Goal: Feedback & Contribution: Leave review/rating

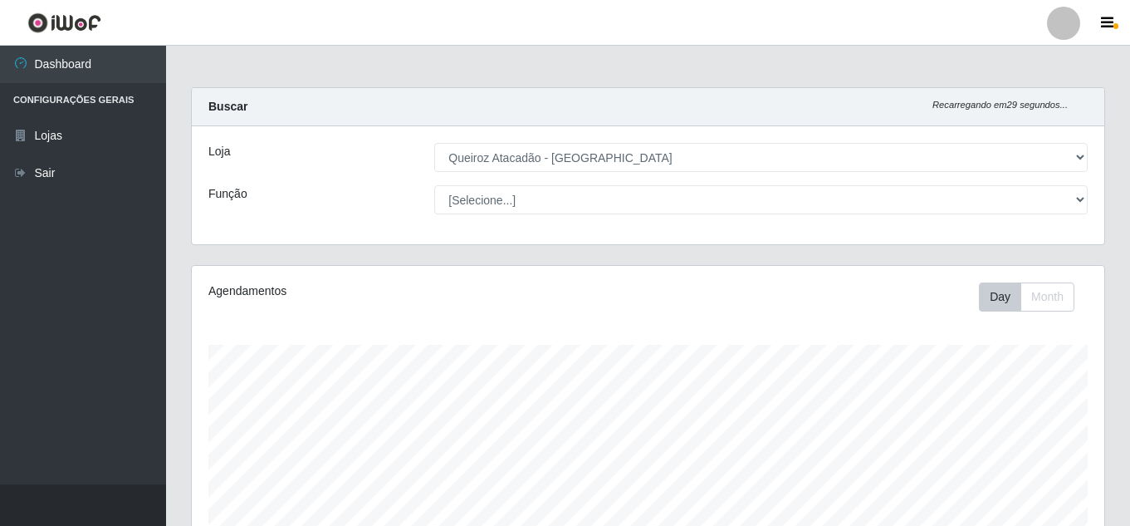
select select "225"
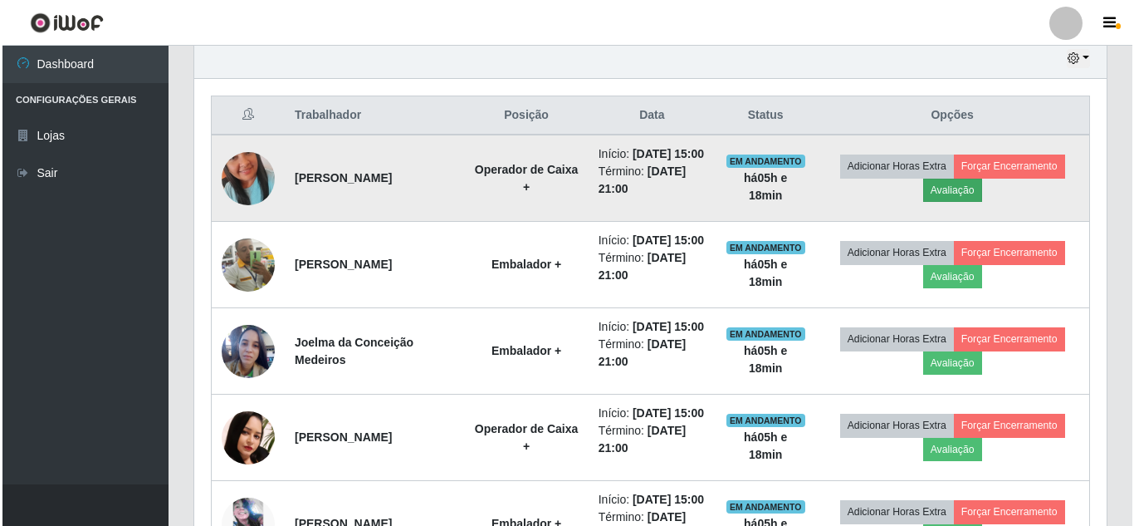
scroll to position [345, 913]
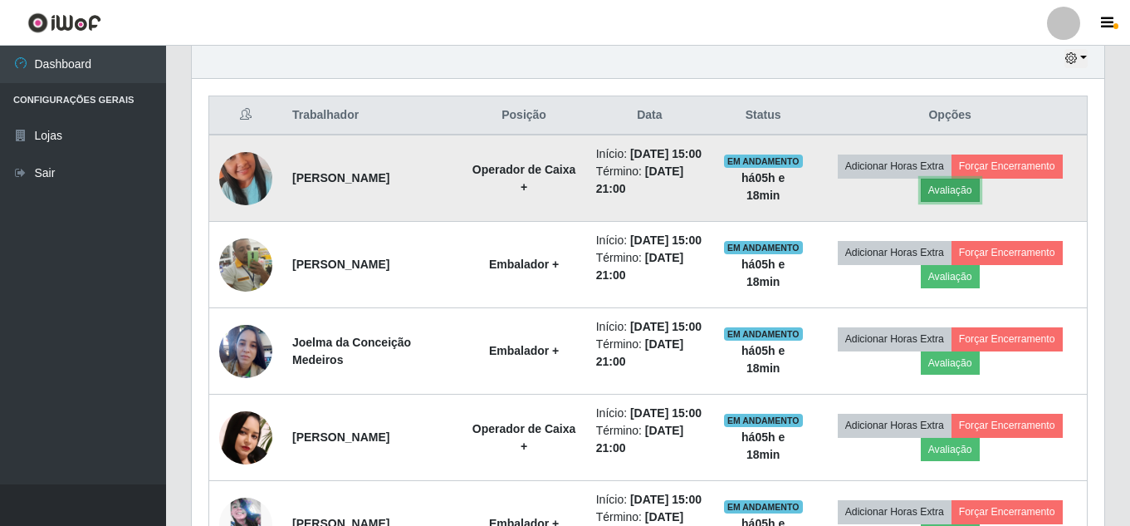
click at [966, 202] on button "Avaliação" at bounding box center [950, 190] width 59 height 23
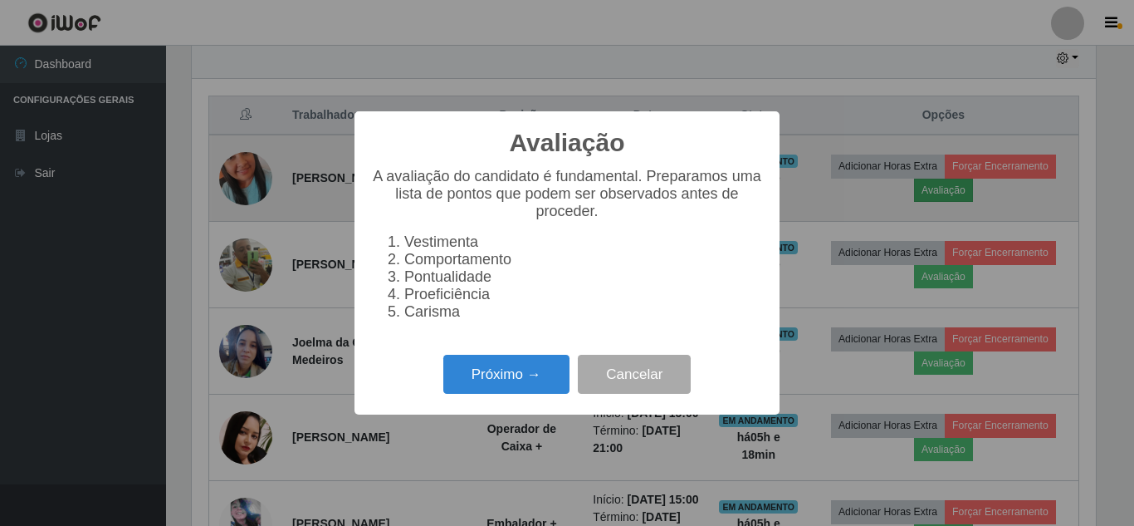
scroll to position [345, 904]
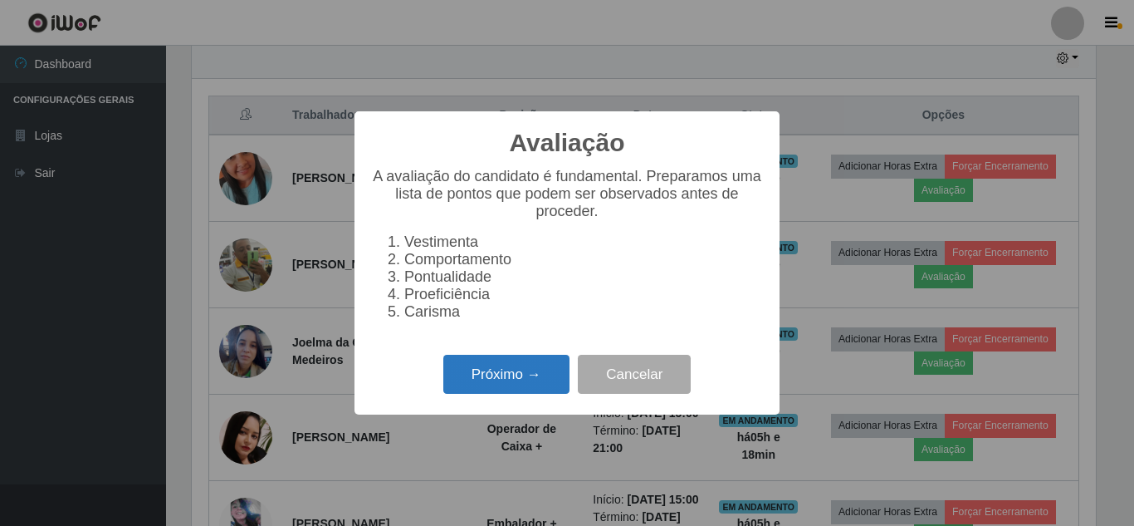
click at [505, 391] on button "Próximo →" at bounding box center [506, 374] width 126 height 39
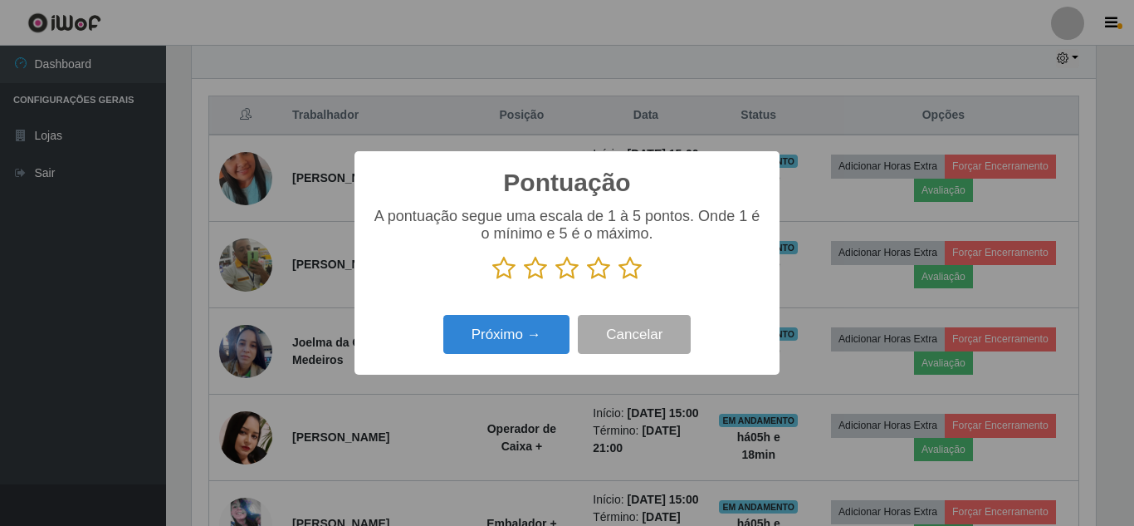
scroll to position [829997, 829437]
click at [639, 274] on icon at bounding box center [630, 268] width 23 height 25
click at [619, 281] on input "radio" at bounding box center [619, 281] width 0 height 0
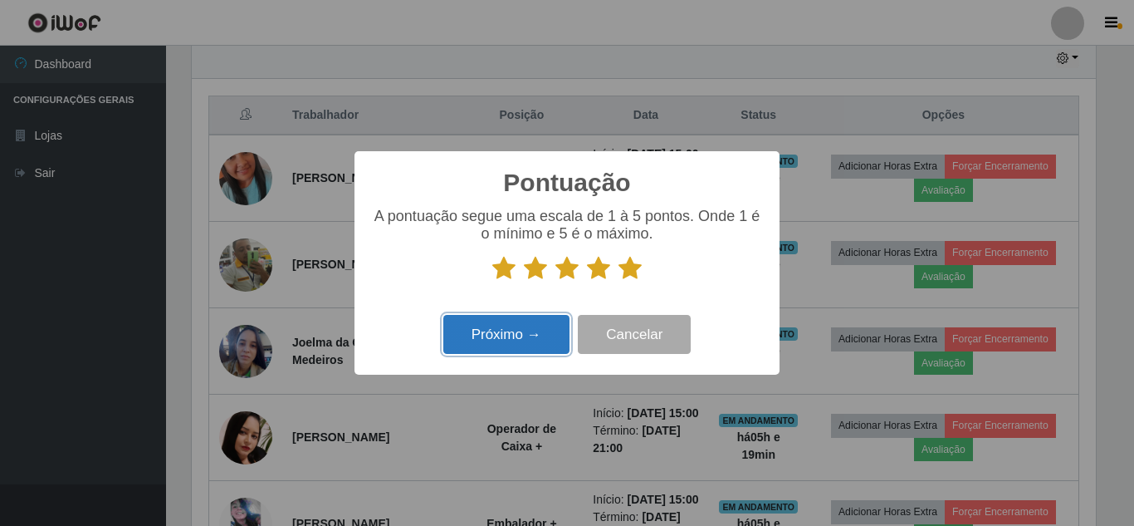
click at [547, 340] on button "Próximo →" at bounding box center [506, 334] width 126 height 39
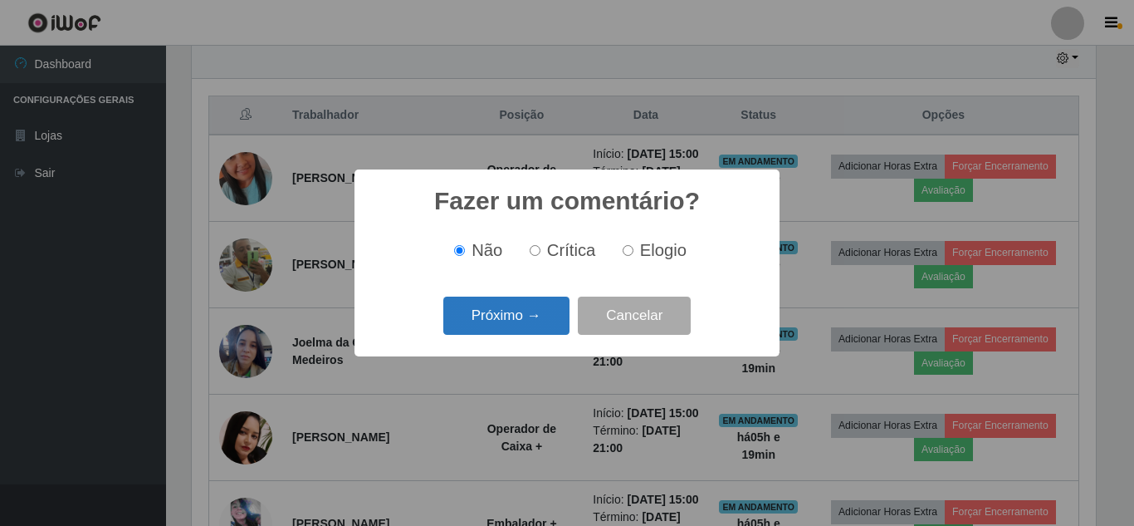
click at [532, 316] on button "Próximo →" at bounding box center [506, 315] width 126 height 39
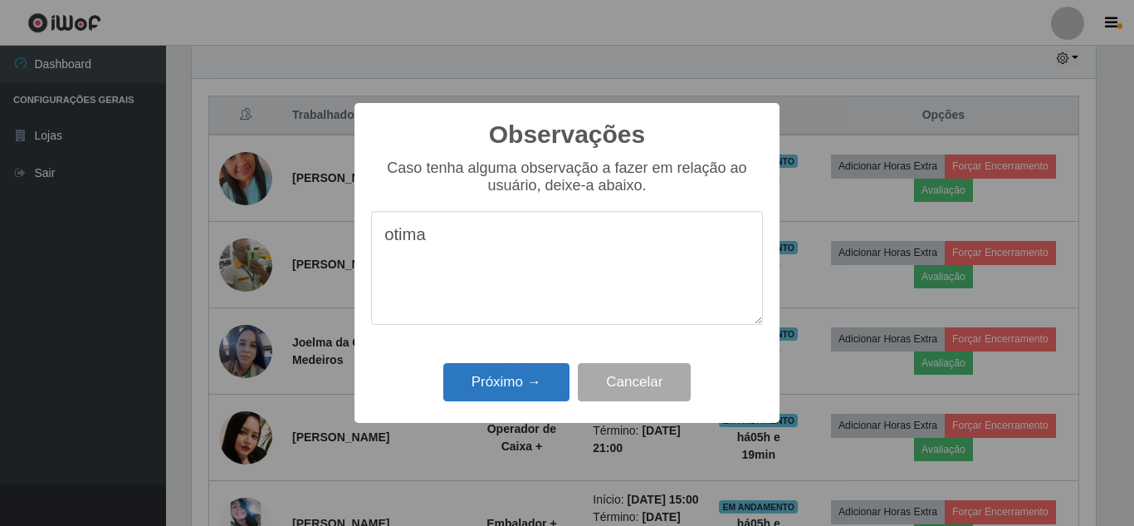
type textarea "otima"
click at [480, 391] on button "Próximo →" at bounding box center [506, 382] width 126 height 39
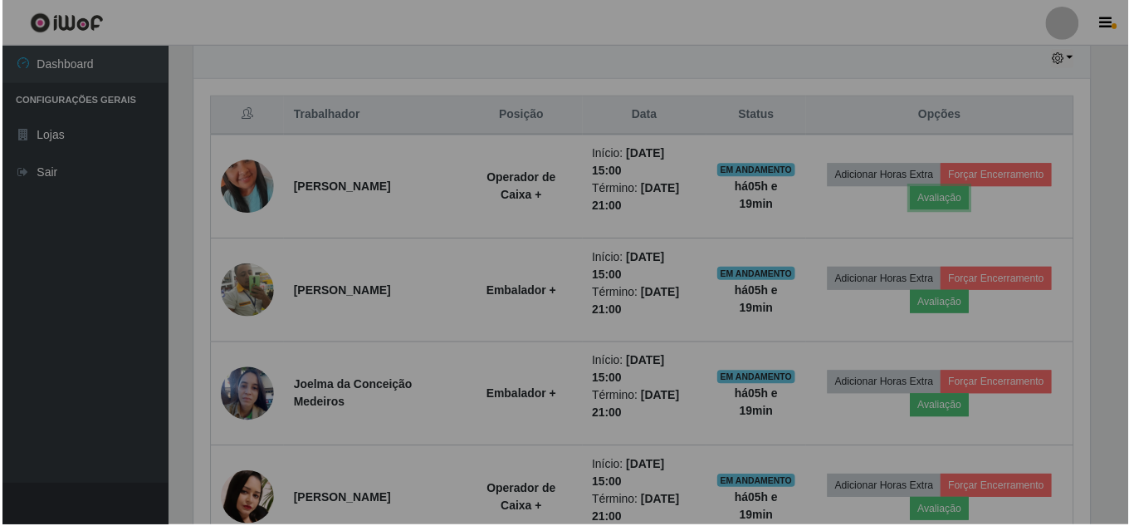
scroll to position [345, 913]
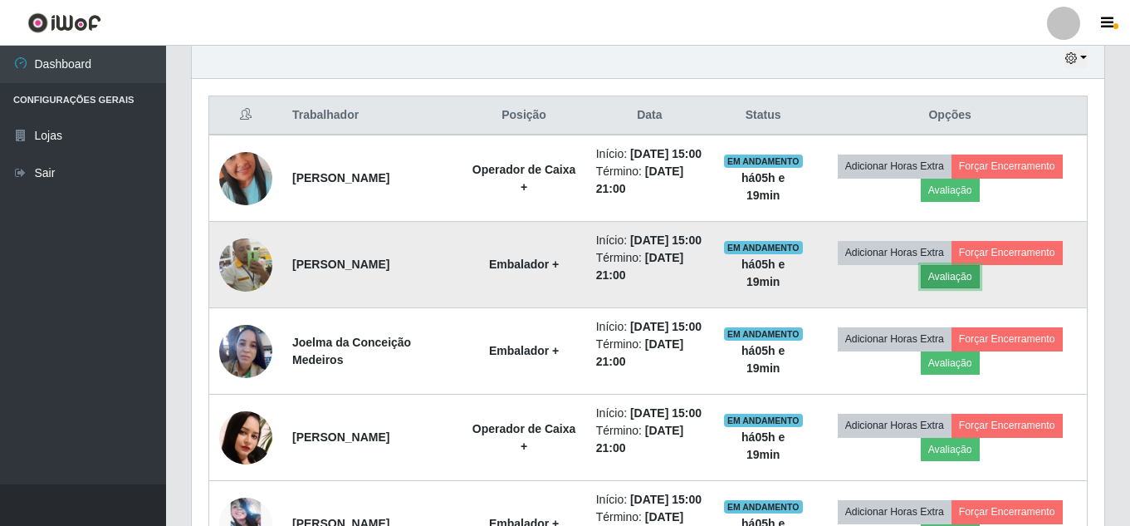
click at [960, 288] on button "Avaliação" at bounding box center [950, 276] width 59 height 23
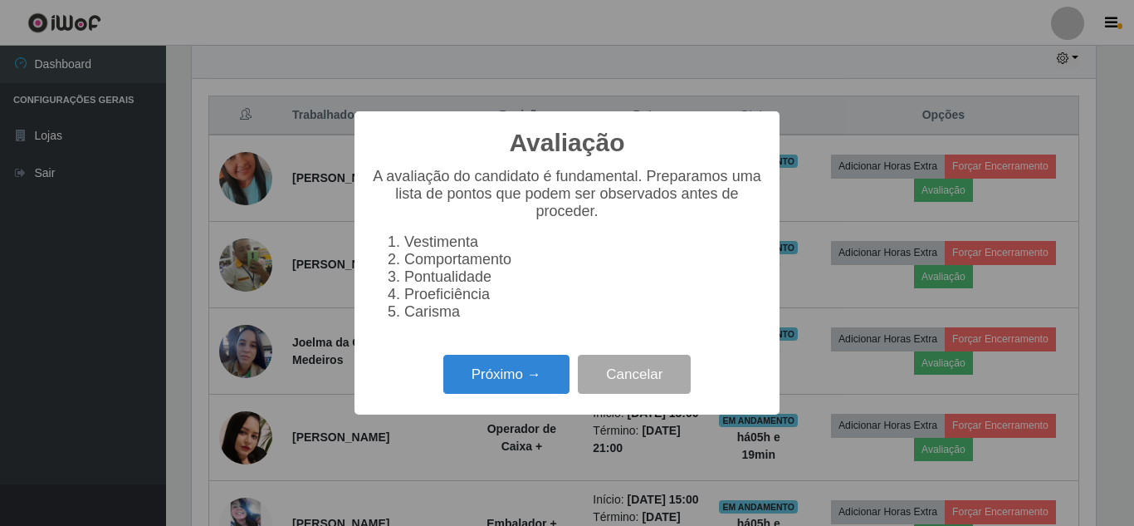
scroll to position [345, 904]
click at [516, 384] on button "Próximo →" at bounding box center [506, 374] width 126 height 39
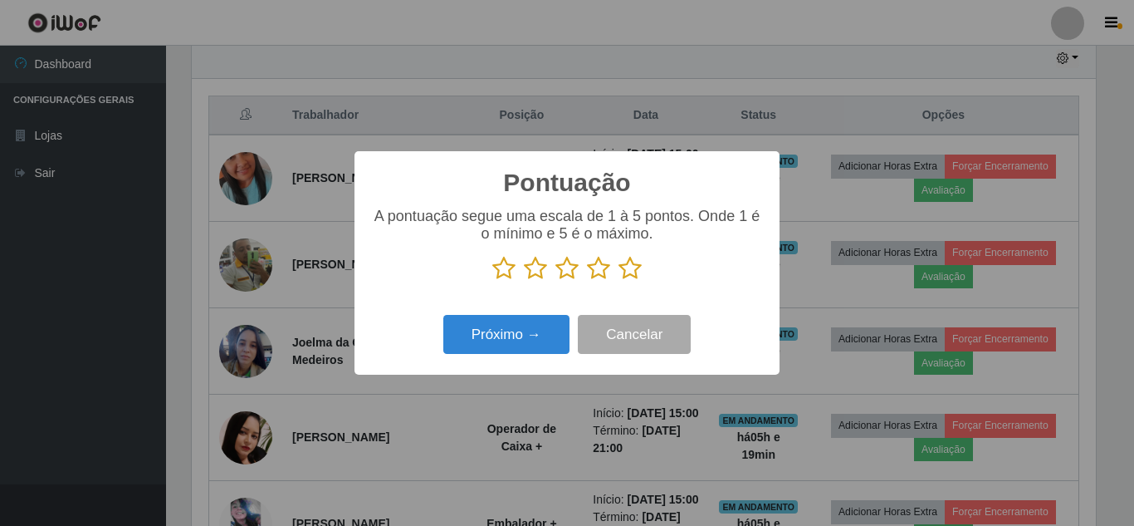
drag, startPoint x: 629, startPoint y: 276, endPoint x: 502, endPoint y: 315, distance: 132.9
click at [611, 283] on div "A pontuação segue uma escala de 1 à 5 pontos. Onde 1 é o mínimo e 5 é o máximo." at bounding box center [567, 251] width 392 height 86
click at [627, 271] on icon at bounding box center [630, 268] width 23 height 25
click at [619, 281] on input "radio" at bounding box center [619, 281] width 0 height 0
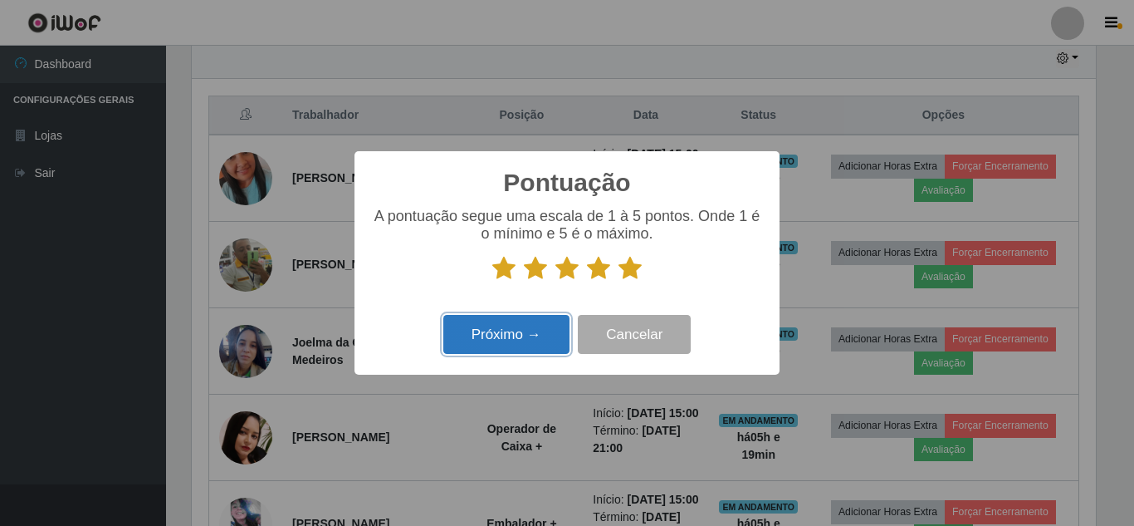
click at [507, 342] on button "Próximo →" at bounding box center [506, 334] width 126 height 39
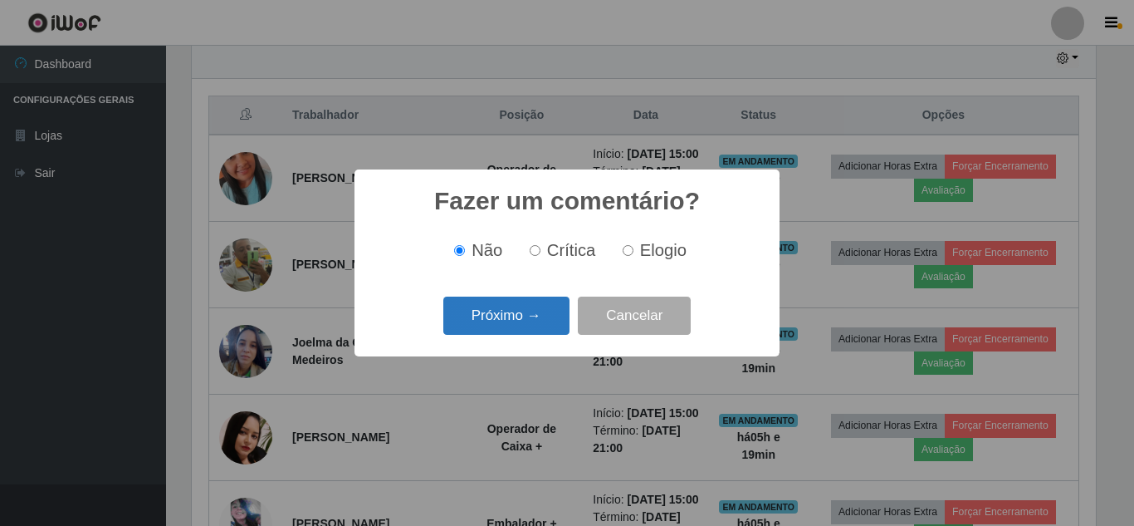
click at [516, 316] on button "Próximo →" at bounding box center [506, 315] width 126 height 39
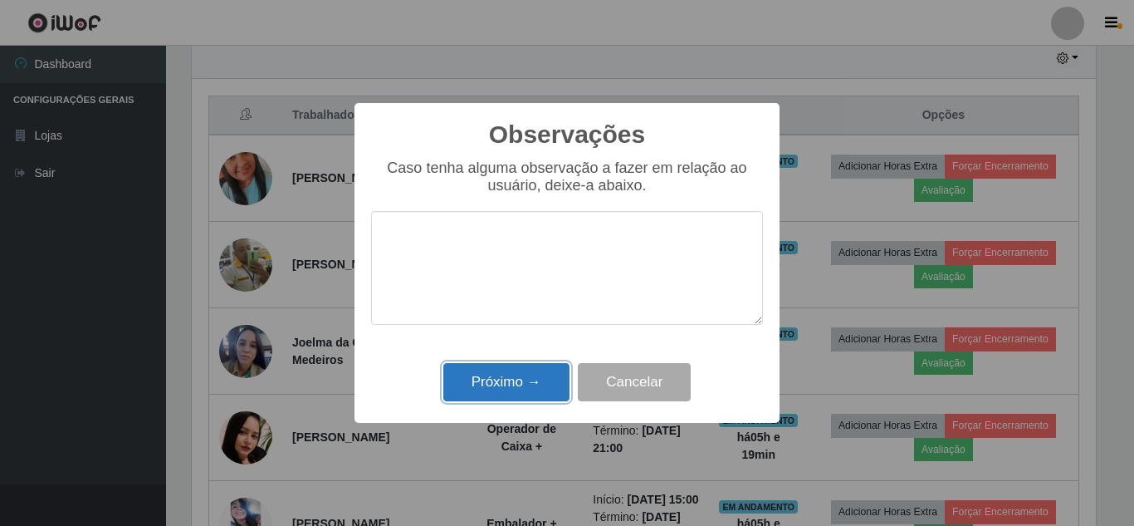
click at [497, 389] on button "Próximo →" at bounding box center [506, 382] width 126 height 39
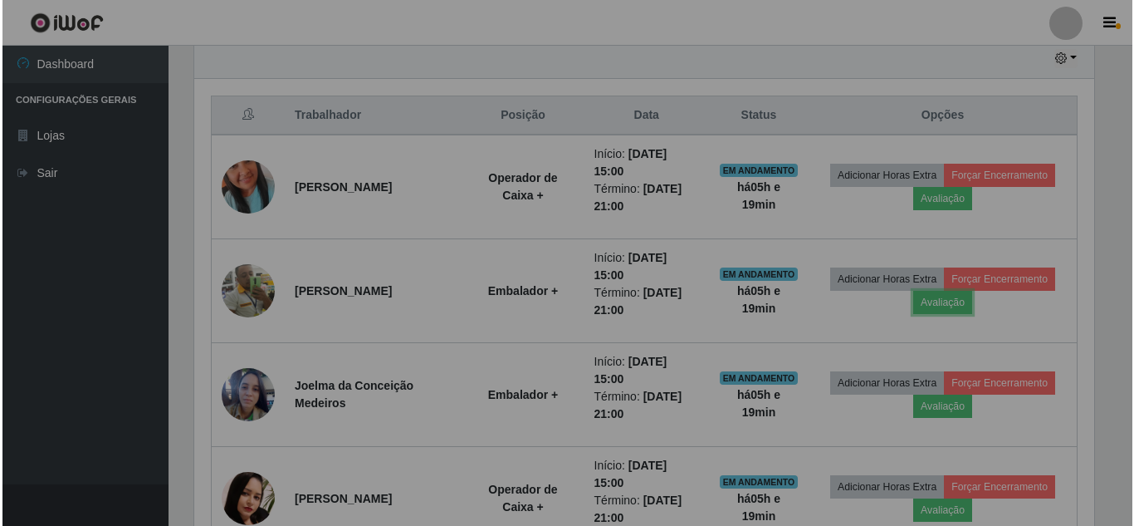
scroll to position [345, 913]
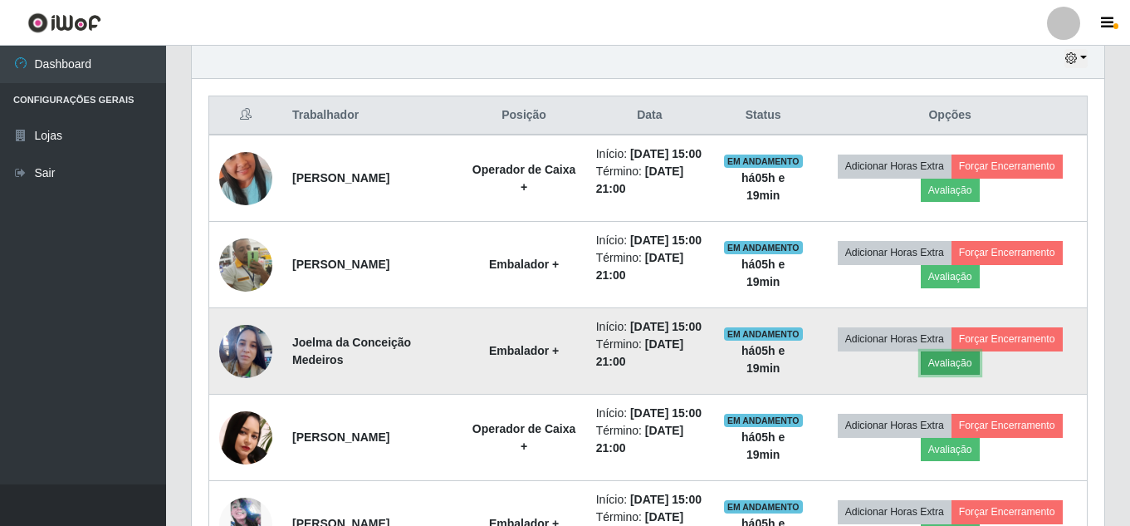
click at [956, 374] on button "Avaliação" at bounding box center [950, 362] width 59 height 23
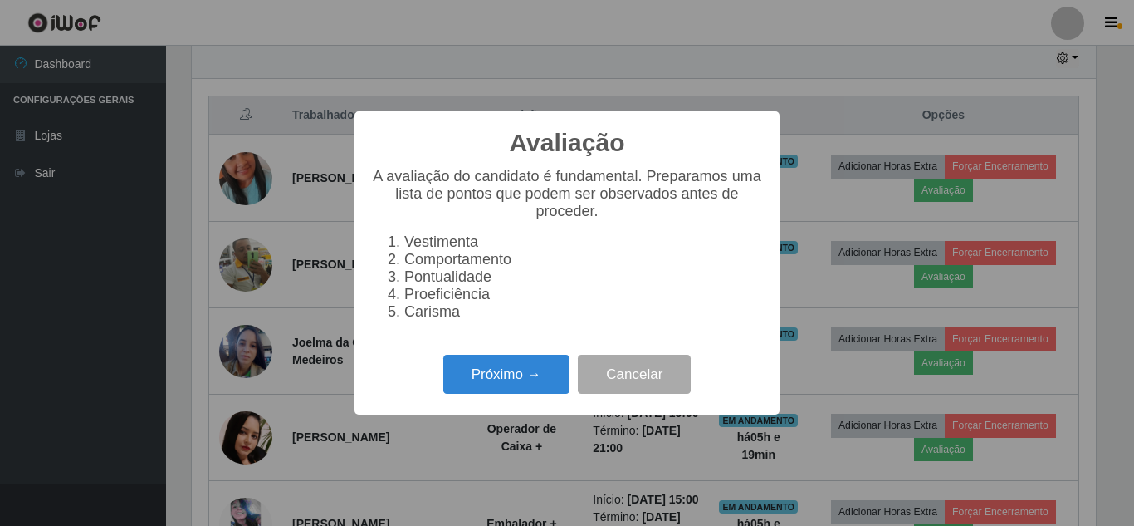
scroll to position [345, 904]
click at [510, 389] on button "Próximo →" at bounding box center [506, 374] width 126 height 39
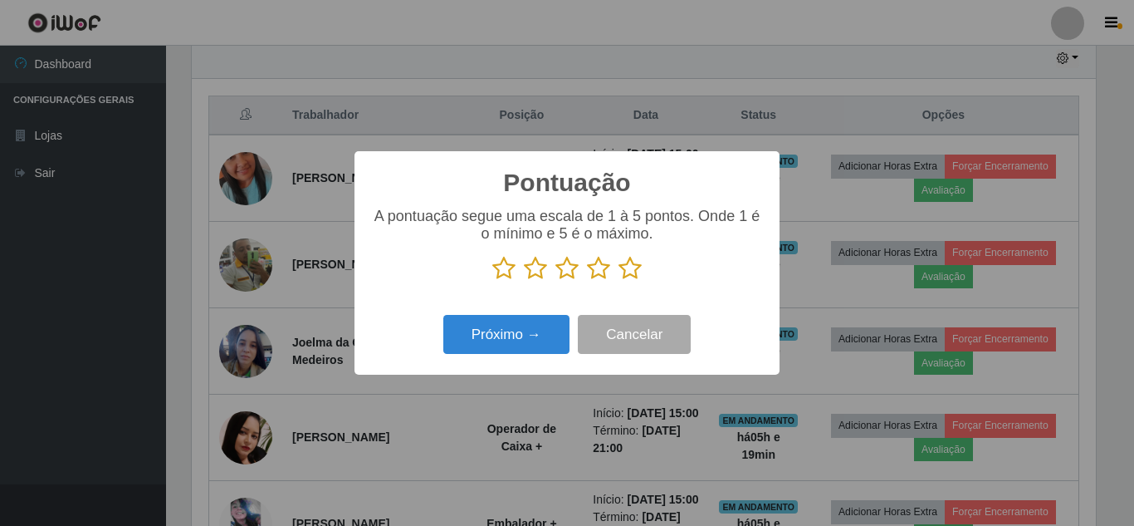
scroll to position [829997, 829437]
click at [629, 271] on icon at bounding box center [630, 268] width 23 height 25
click at [619, 281] on input "radio" at bounding box center [619, 281] width 0 height 0
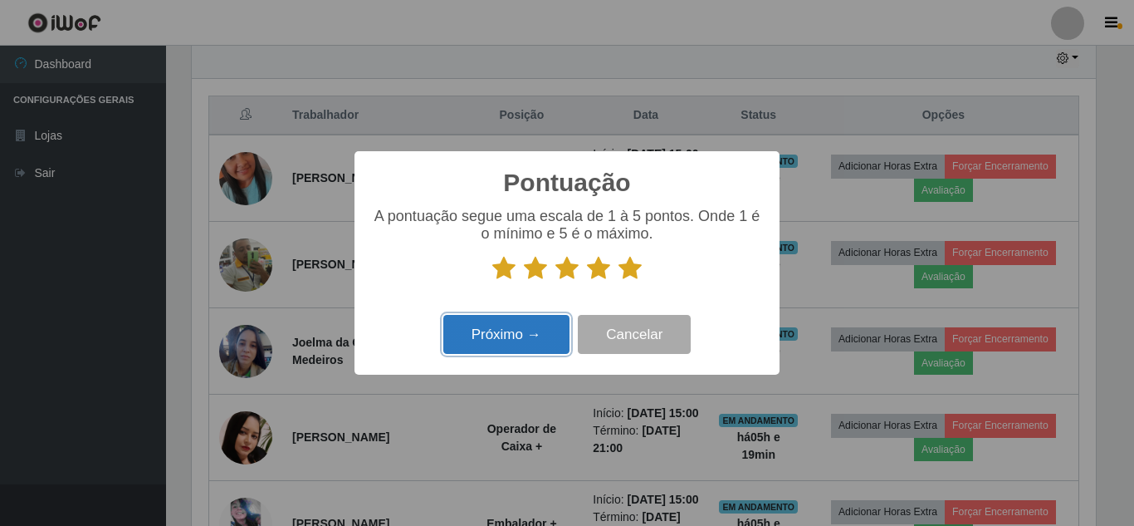
click at [490, 339] on button "Próximo →" at bounding box center [506, 334] width 126 height 39
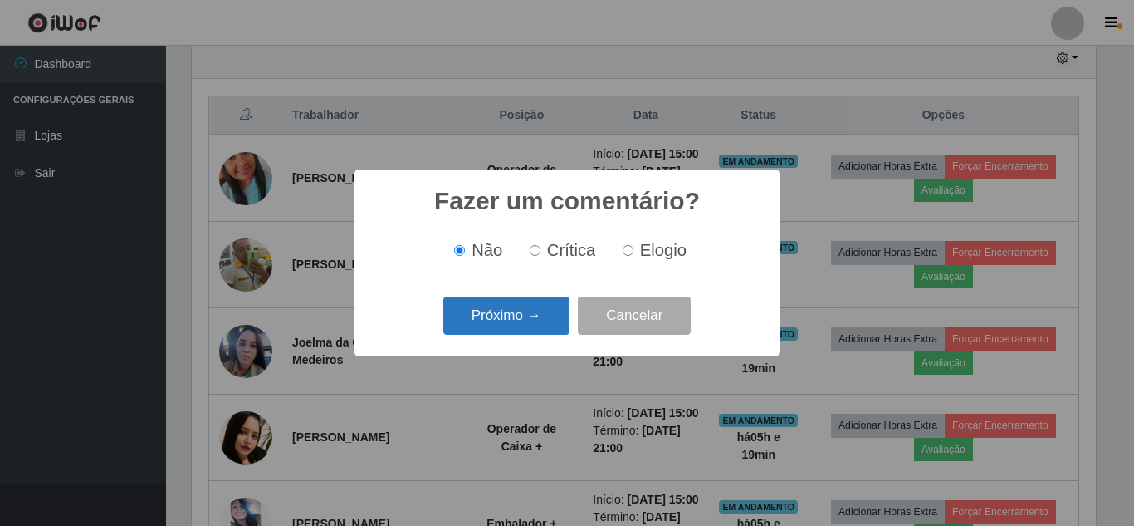
click at [526, 330] on button "Próximo →" at bounding box center [506, 315] width 126 height 39
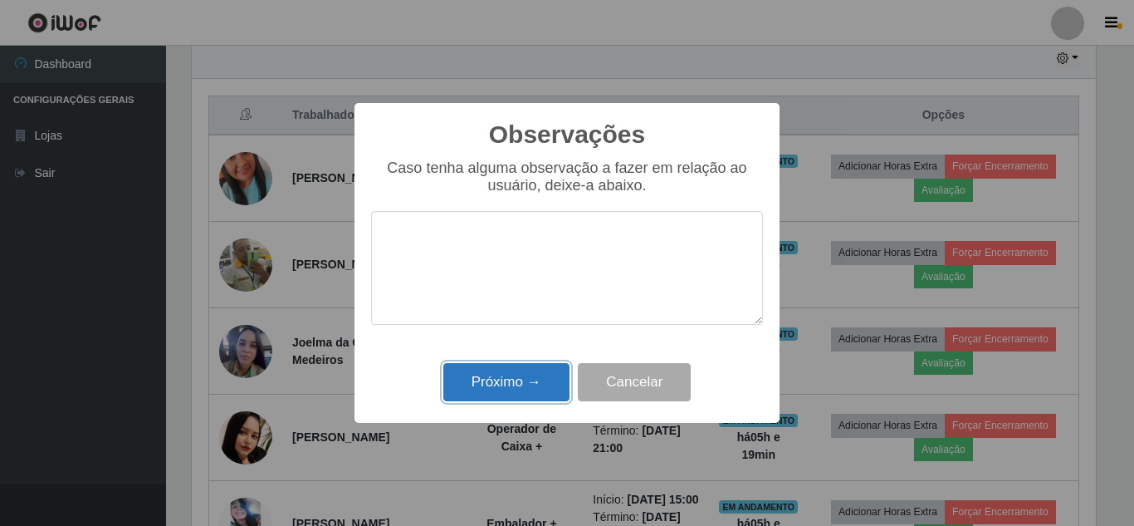
click at [502, 379] on button "Próximo →" at bounding box center [506, 382] width 126 height 39
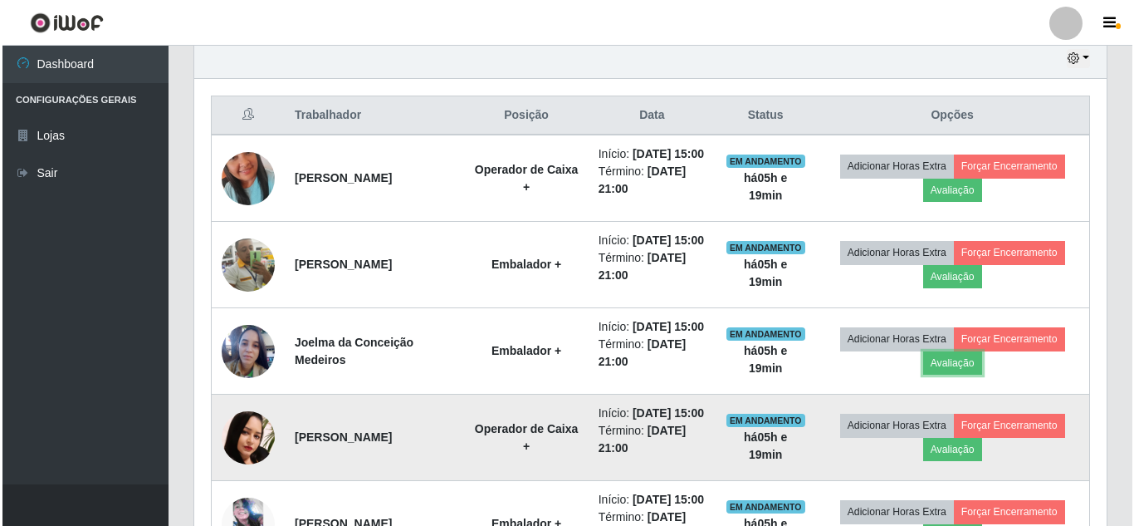
scroll to position [759, 0]
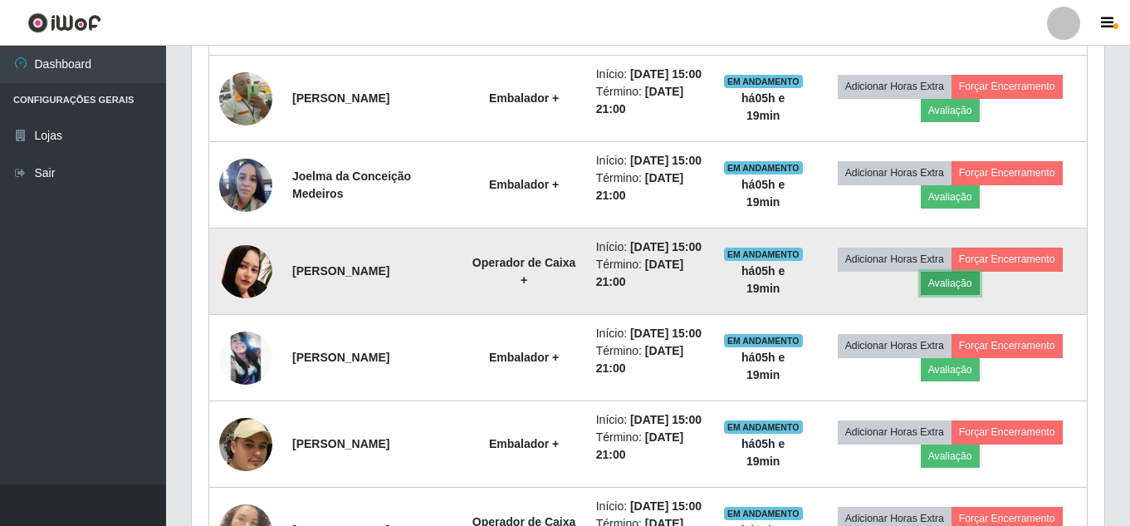
click at [949, 295] on button "Avaliação" at bounding box center [950, 283] width 59 height 23
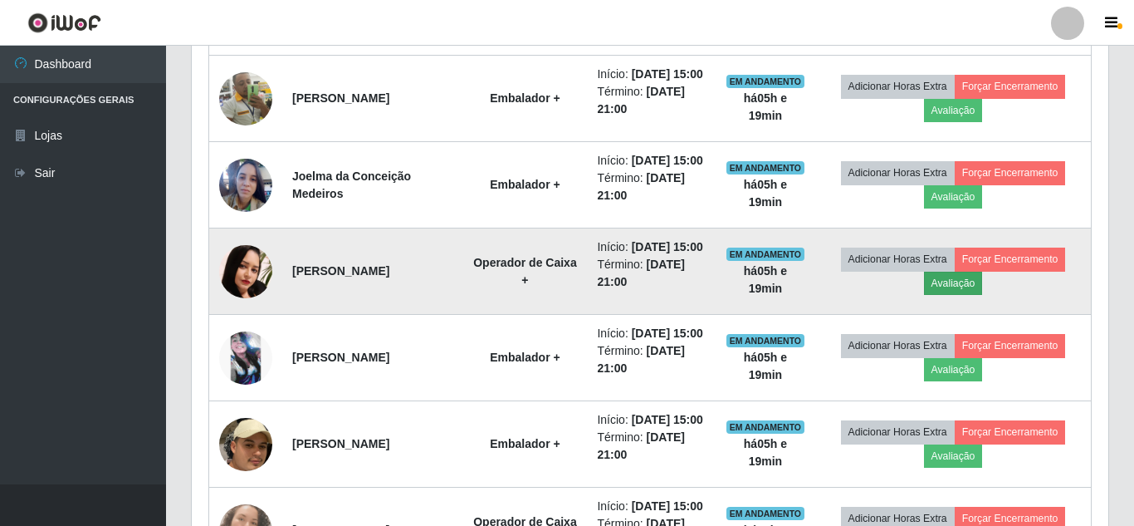
scroll to position [345, 904]
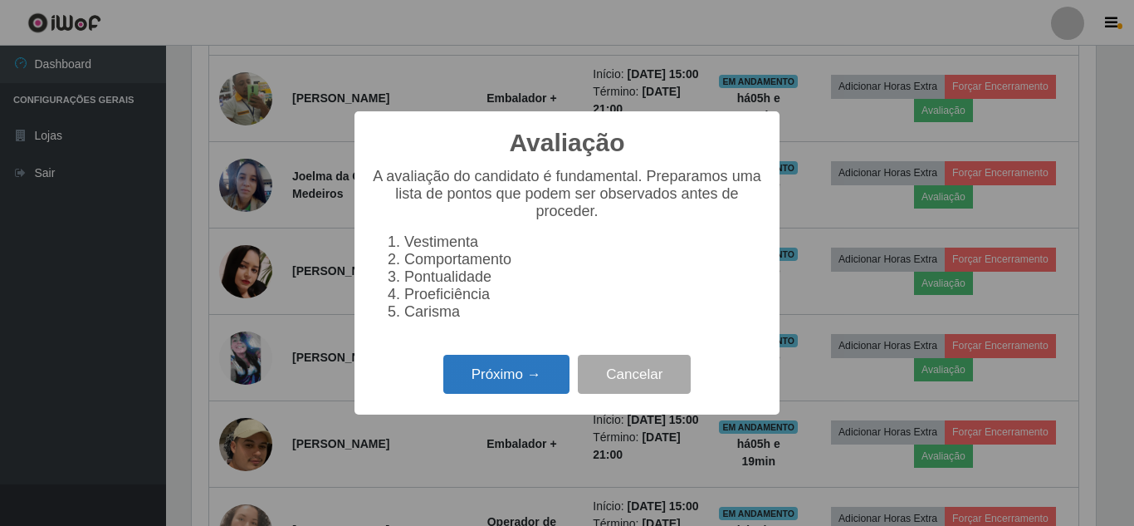
click at [482, 387] on button "Próximo →" at bounding box center [506, 374] width 126 height 39
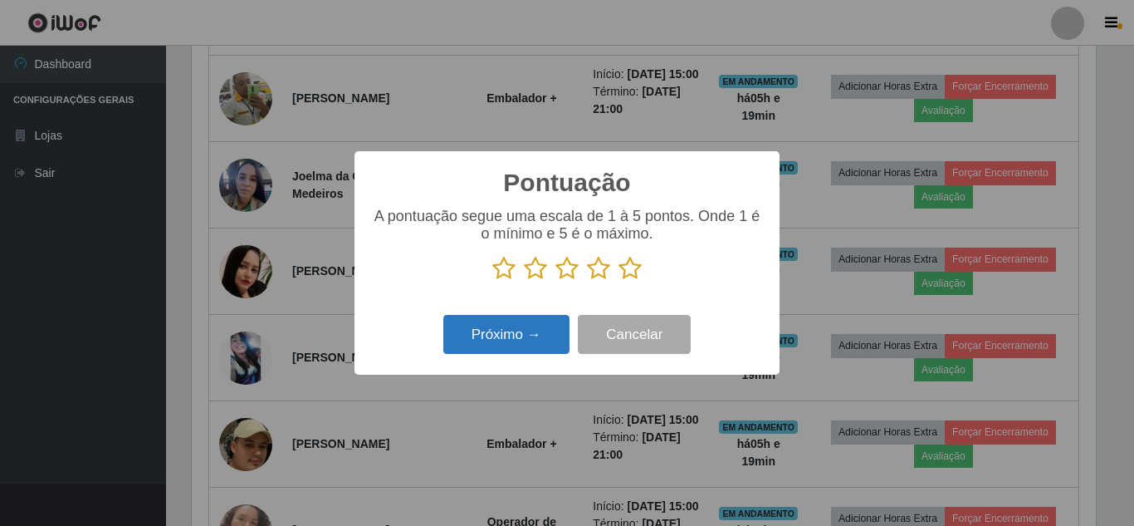
scroll to position [829997, 829437]
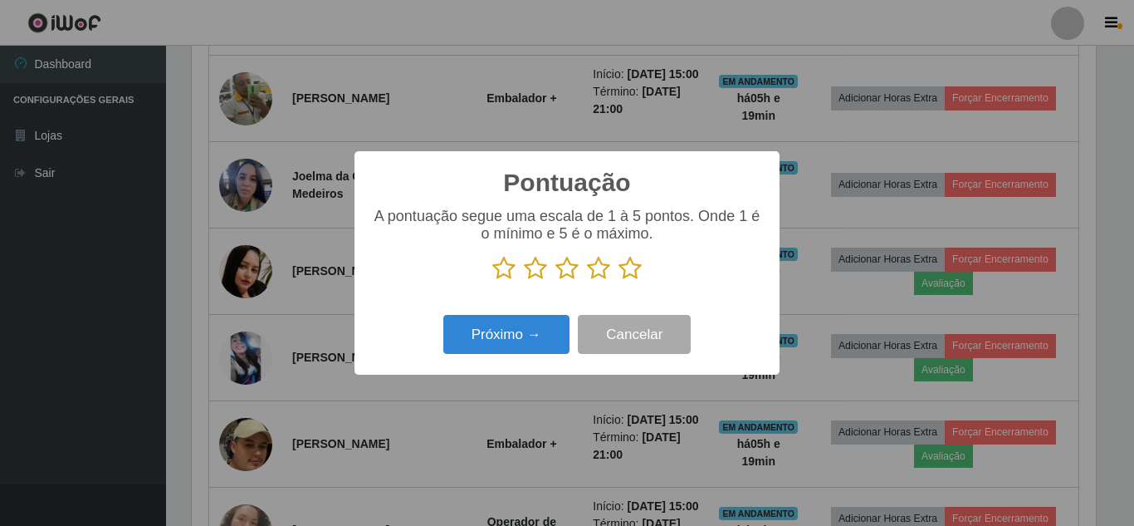
click at [630, 270] on icon at bounding box center [630, 268] width 23 height 25
click at [619, 281] on input "radio" at bounding box center [619, 281] width 0 height 0
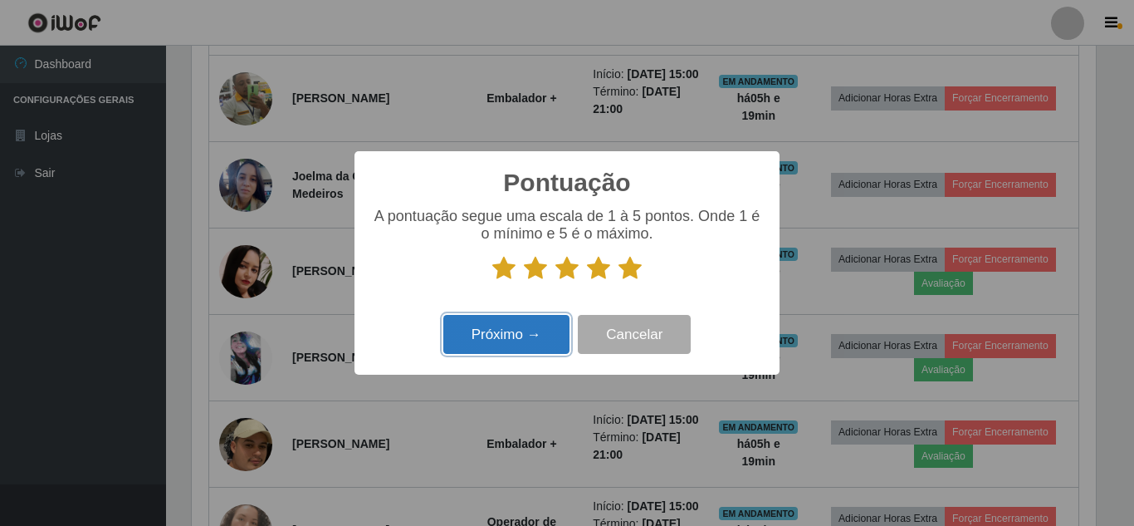
click at [514, 340] on button "Próximo →" at bounding box center [506, 334] width 126 height 39
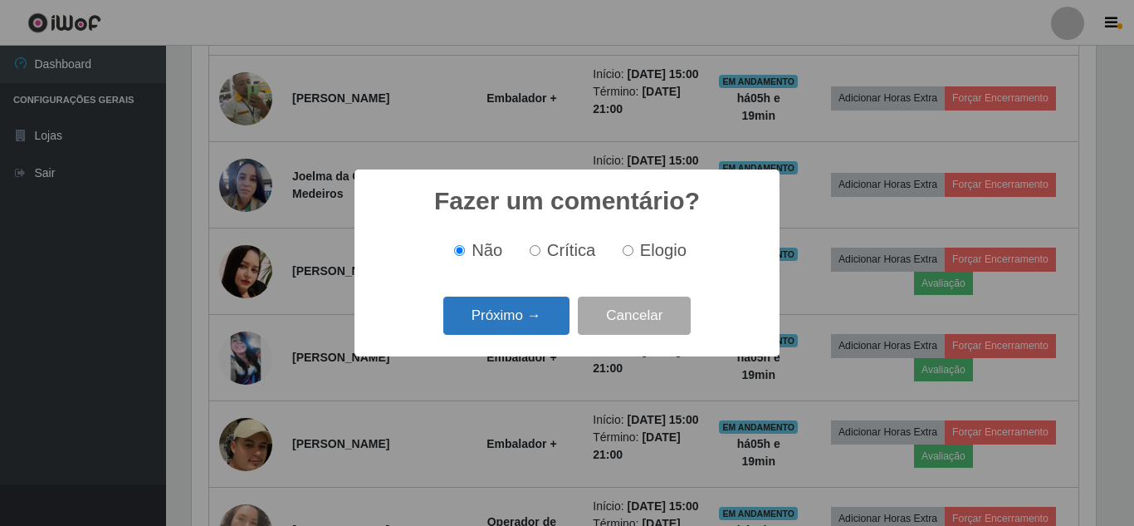
click at [518, 317] on button "Próximo →" at bounding box center [506, 315] width 126 height 39
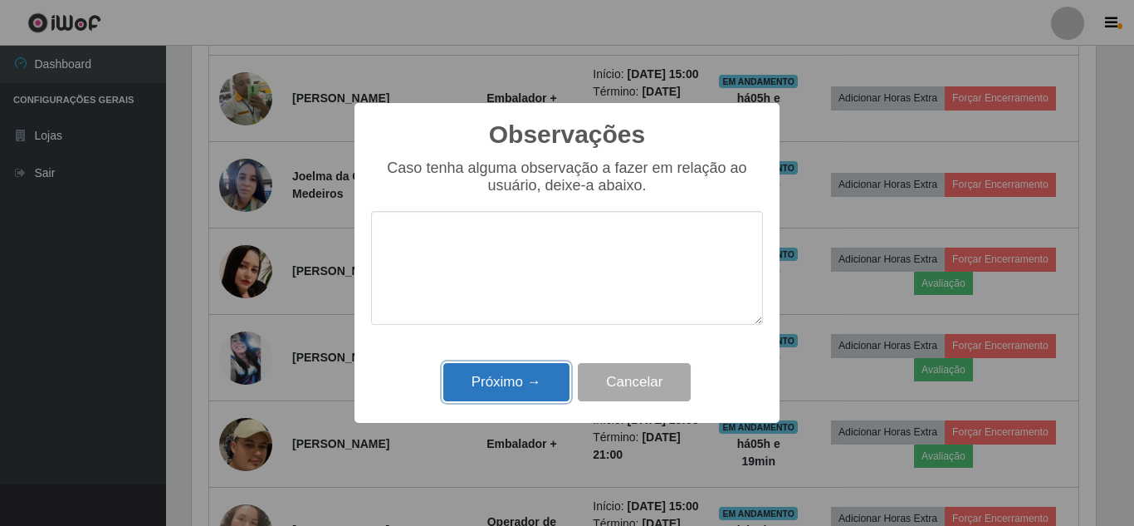
click at [512, 389] on button "Próximo →" at bounding box center [506, 382] width 126 height 39
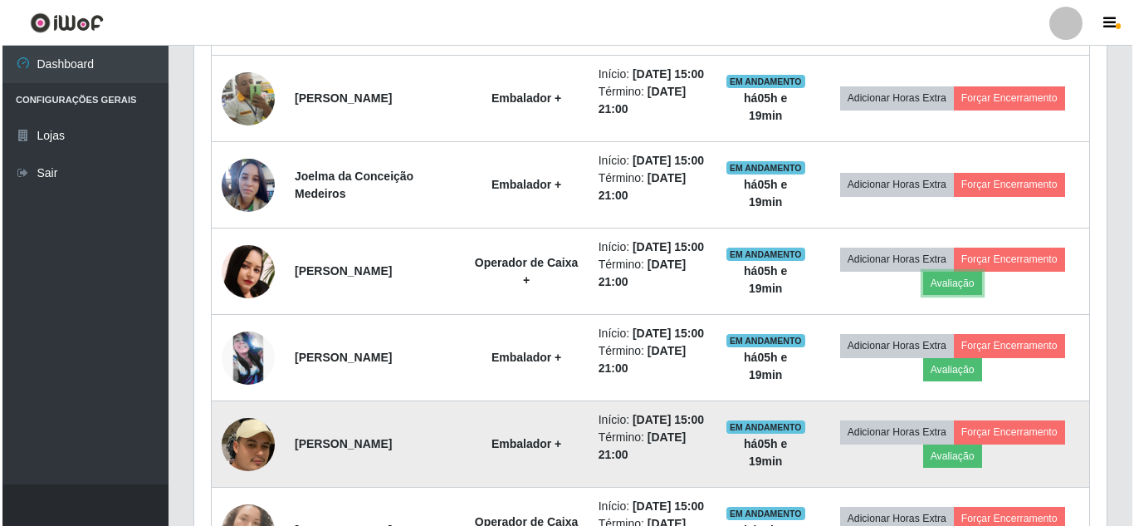
scroll to position [1008, 0]
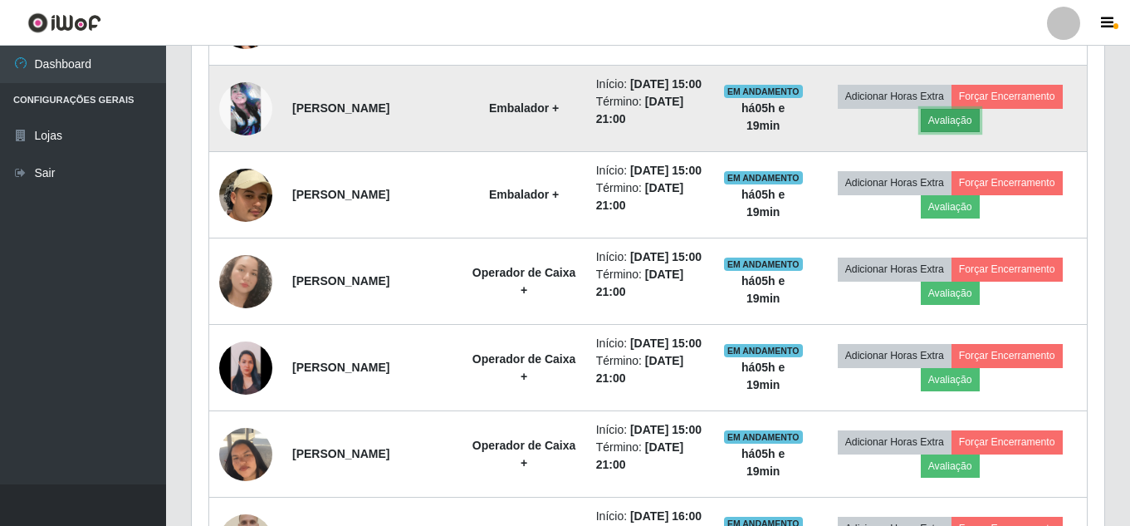
click at [951, 132] on button "Avaliação" at bounding box center [950, 120] width 59 height 23
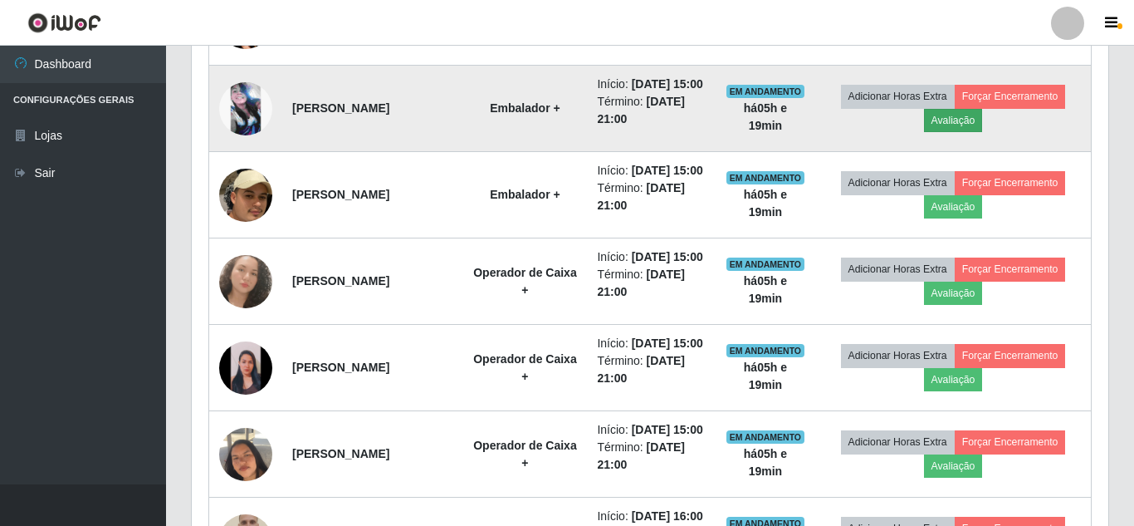
scroll to position [0, 0]
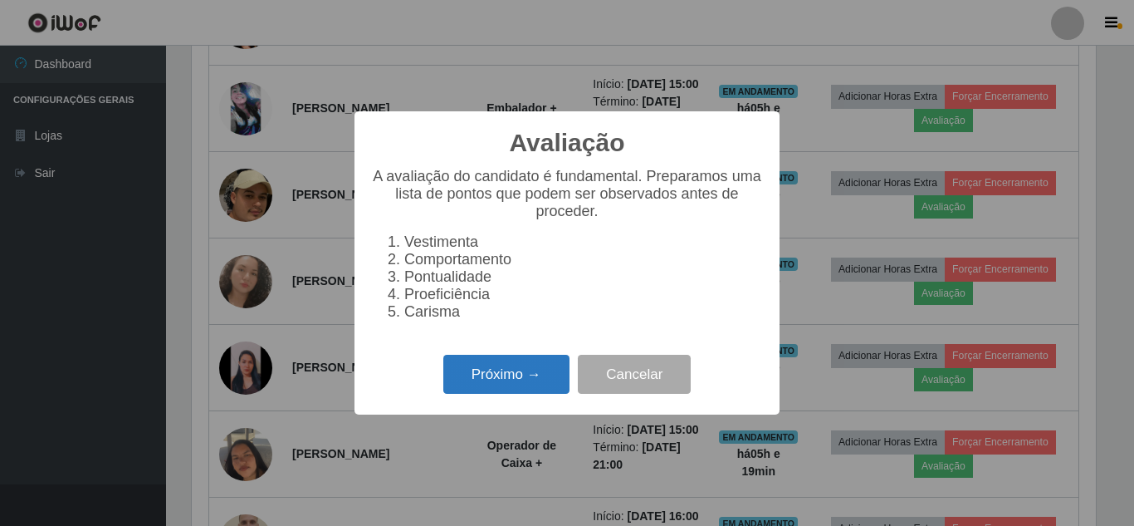
click at [501, 379] on button "Próximo →" at bounding box center [506, 374] width 126 height 39
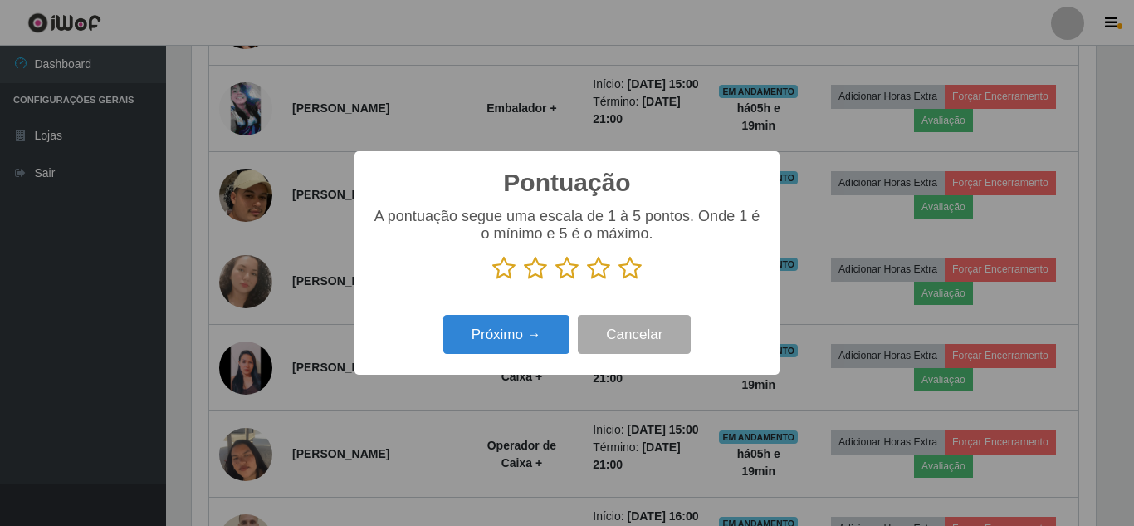
drag, startPoint x: 634, startPoint y: 267, endPoint x: 582, endPoint y: 292, distance: 57.6
click at [634, 267] on icon at bounding box center [630, 268] width 23 height 25
click at [619, 281] on input "radio" at bounding box center [619, 281] width 0 height 0
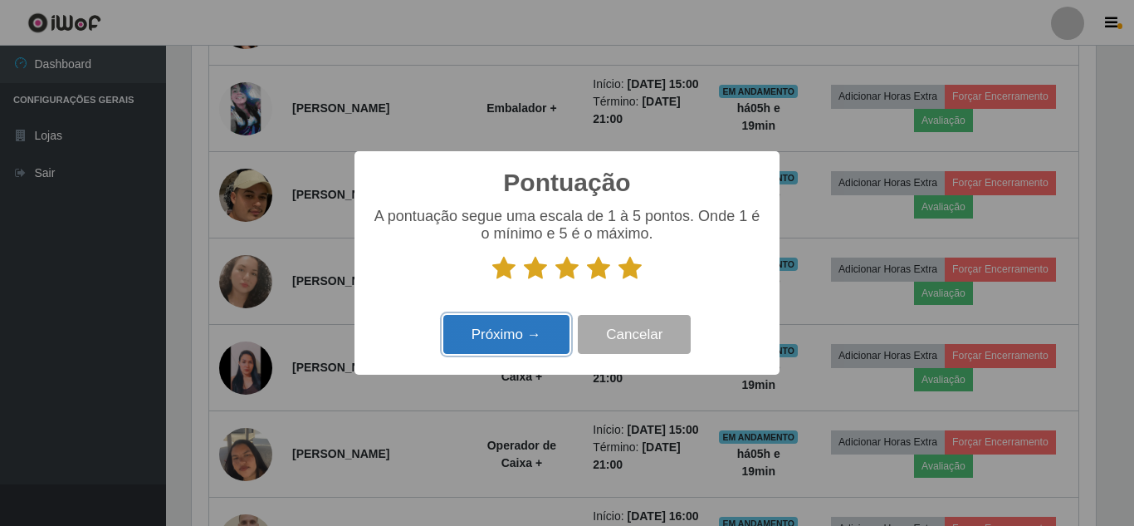
click at [497, 335] on button "Próximo →" at bounding box center [506, 334] width 126 height 39
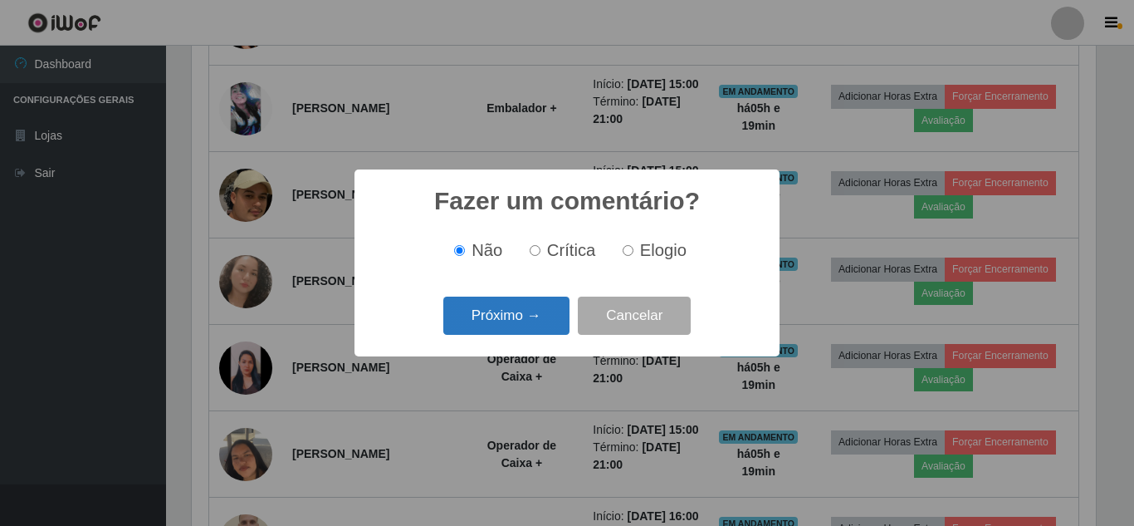
click at [552, 309] on button "Próximo →" at bounding box center [506, 315] width 126 height 39
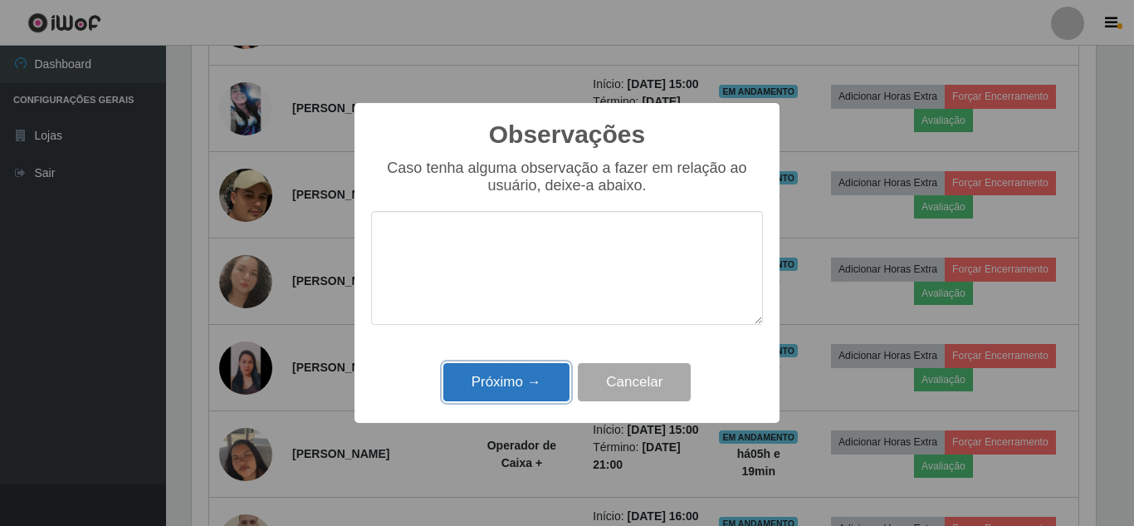
click at [521, 380] on button "Próximo →" at bounding box center [506, 382] width 126 height 39
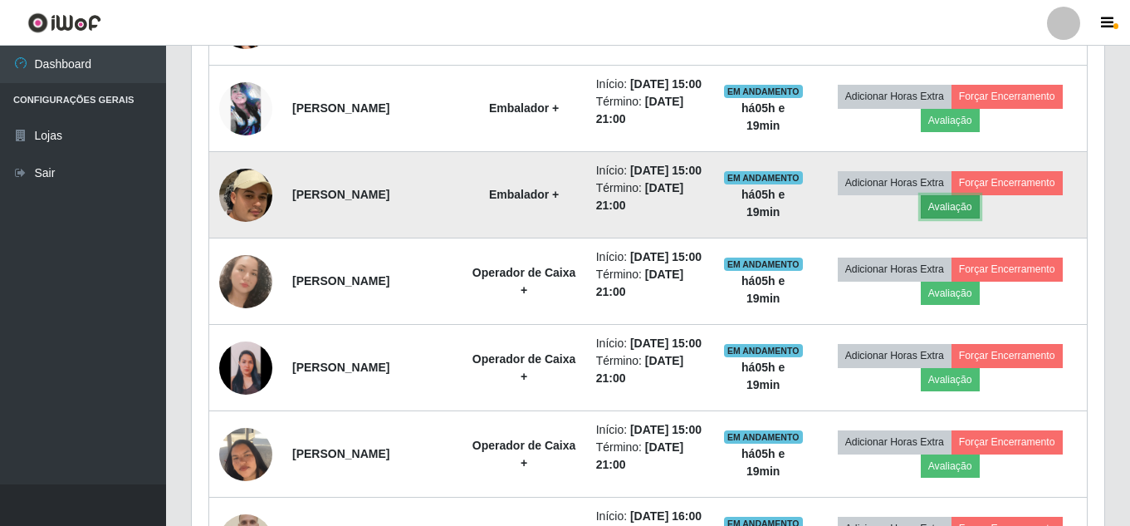
click at [973, 218] on button "Avaliação" at bounding box center [950, 206] width 59 height 23
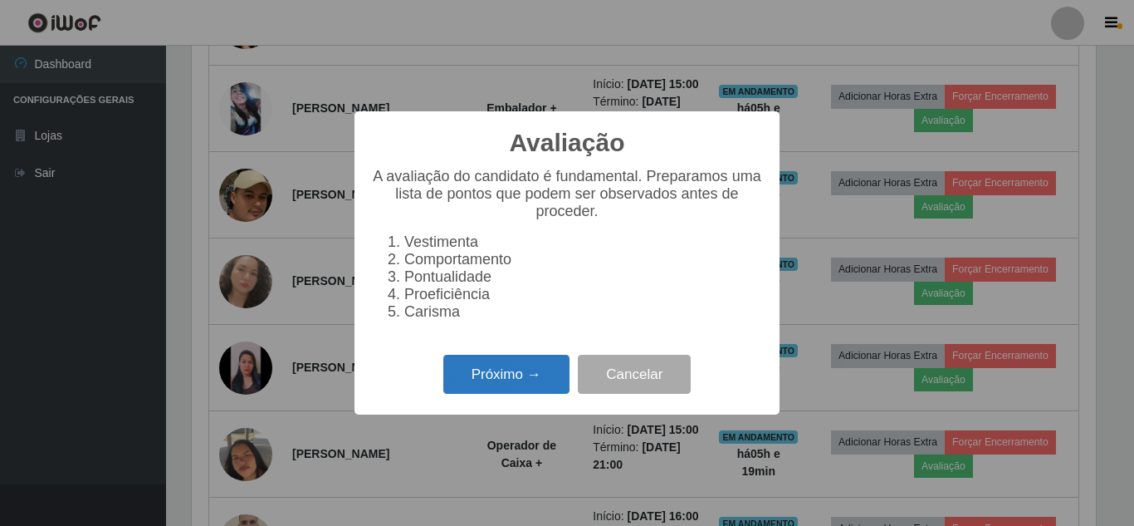
click at [534, 384] on button "Próximo →" at bounding box center [506, 374] width 126 height 39
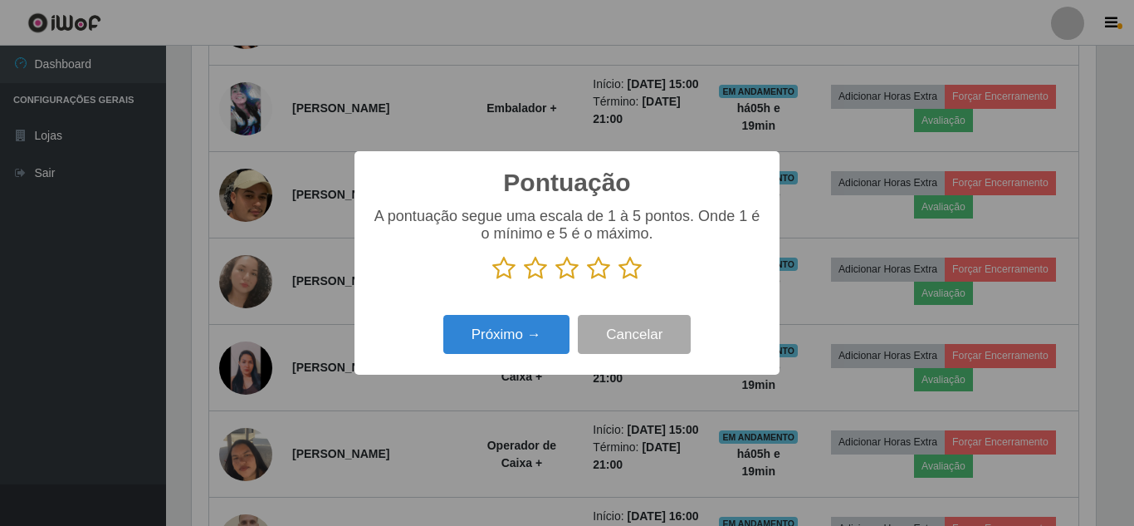
drag, startPoint x: 640, startPoint y: 269, endPoint x: 609, endPoint y: 284, distance: 34.2
click at [638, 270] on icon at bounding box center [630, 268] width 23 height 25
click at [619, 281] on input "radio" at bounding box center [619, 281] width 0 height 0
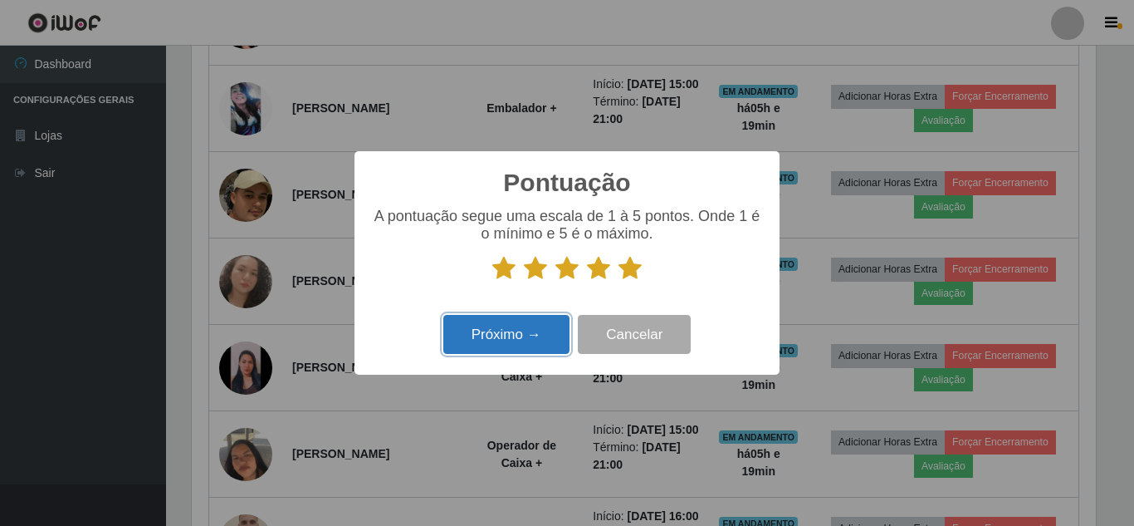
click at [500, 344] on button "Próximo →" at bounding box center [506, 334] width 126 height 39
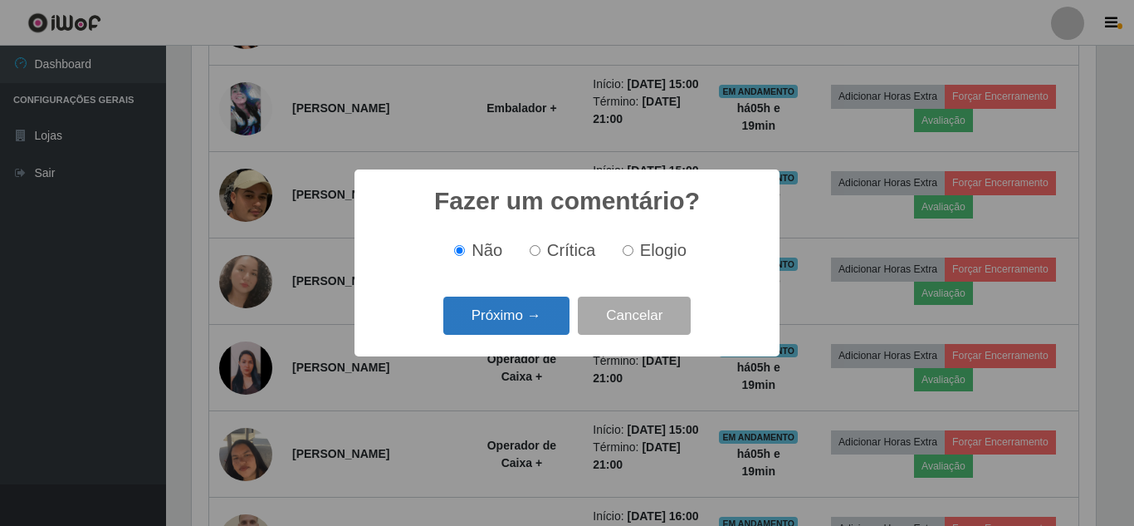
click at [516, 325] on button "Próximo →" at bounding box center [506, 315] width 126 height 39
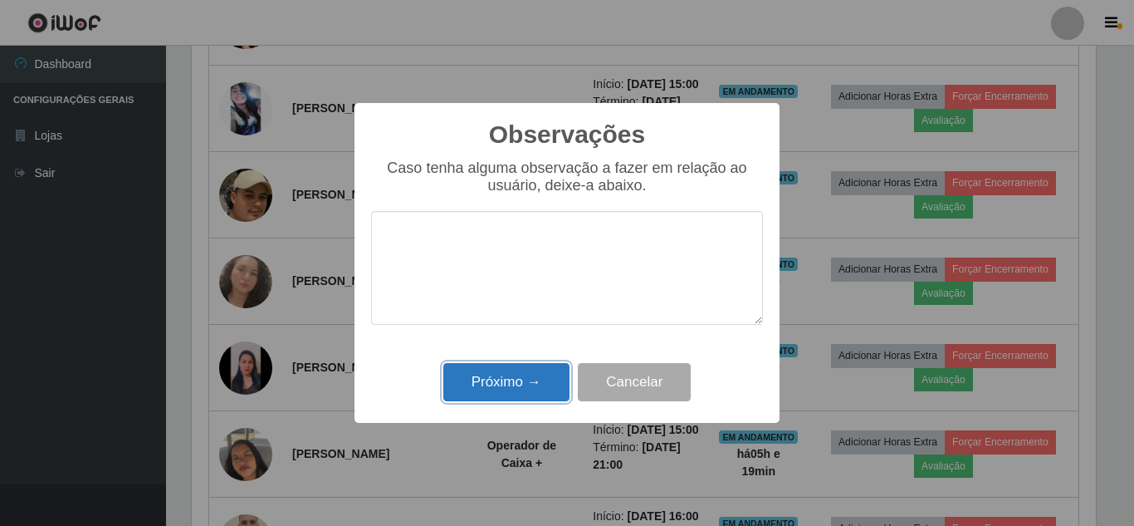
click at [504, 386] on button "Próximo →" at bounding box center [506, 382] width 126 height 39
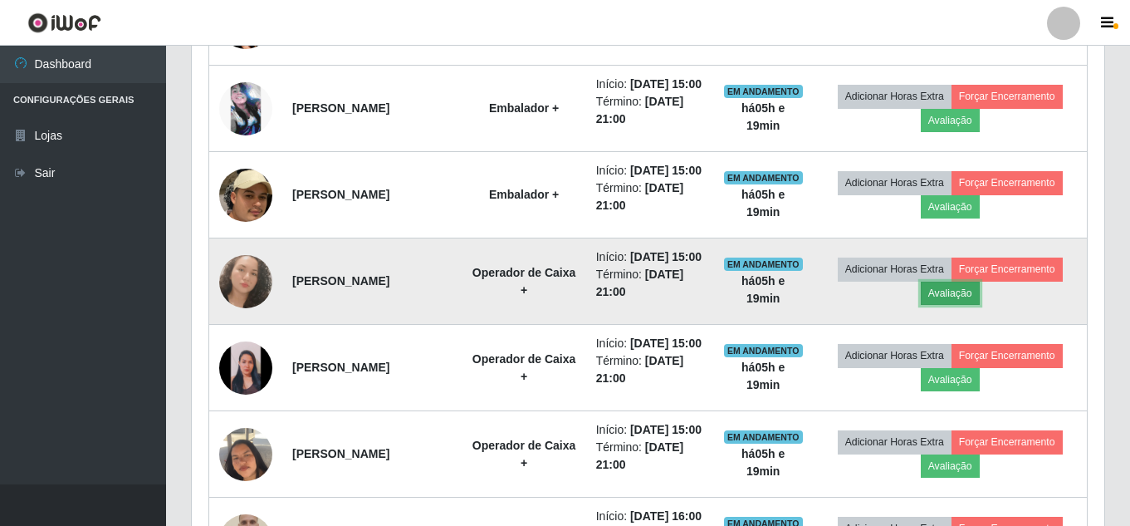
click at [969, 305] on button "Avaliação" at bounding box center [950, 292] width 59 height 23
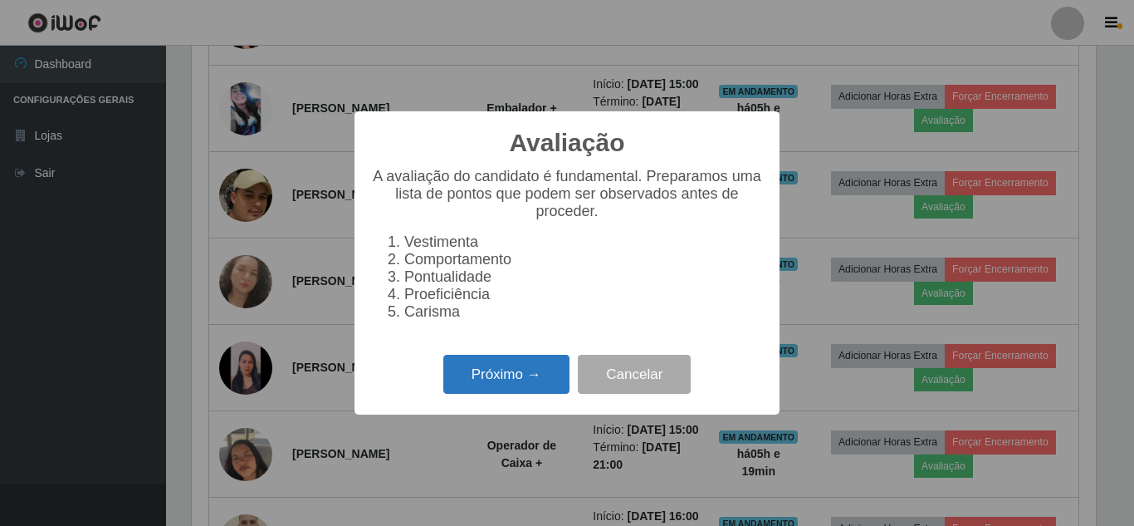
click at [515, 387] on button "Próximo →" at bounding box center [506, 374] width 126 height 39
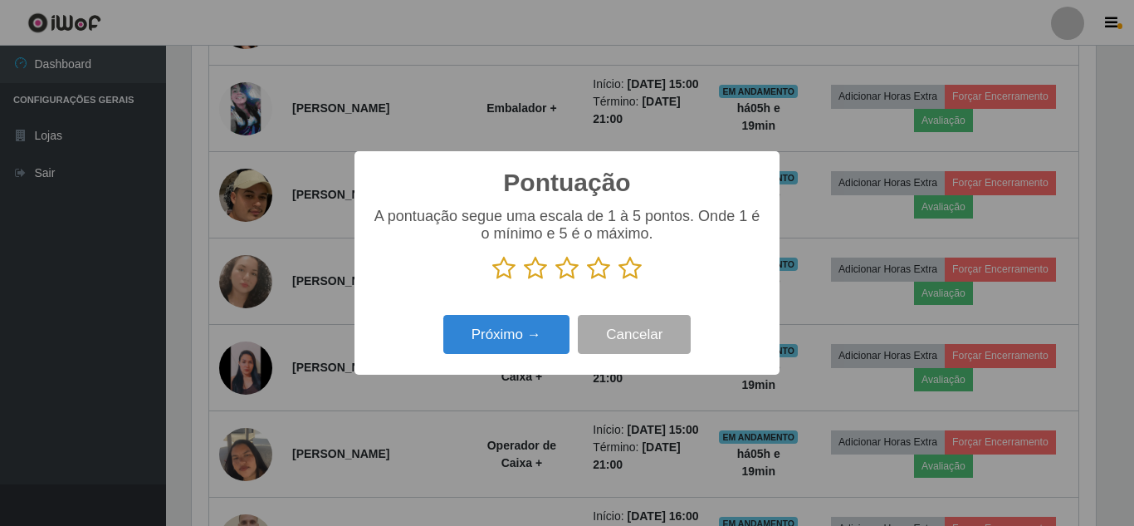
click at [636, 273] on icon at bounding box center [630, 268] width 23 height 25
click at [619, 281] on input "radio" at bounding box center [619, 281] width 0 height 0
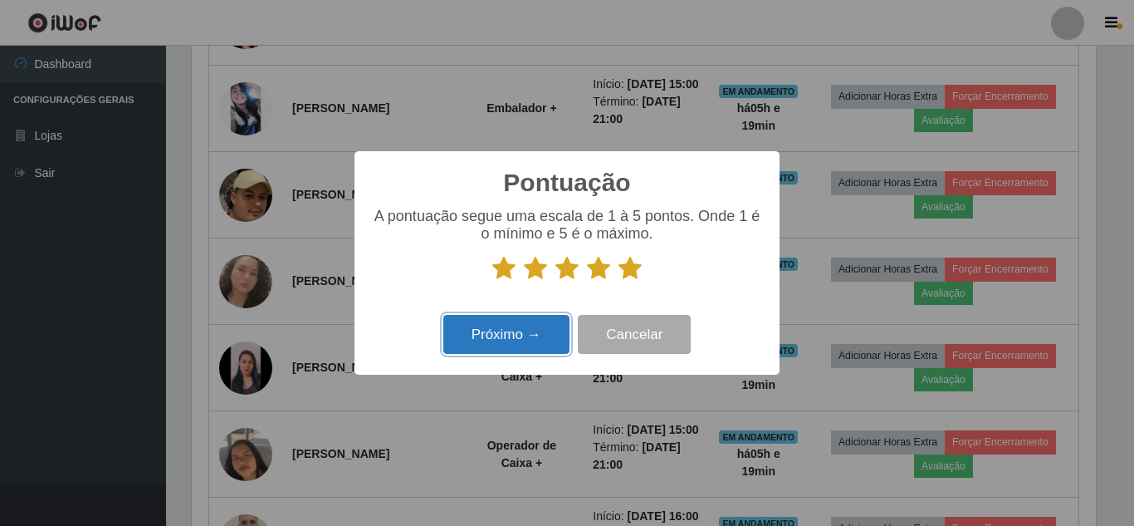
click at [510, 337] on button "Próximo →" at bounding box center [506, 334] width 126 height 39
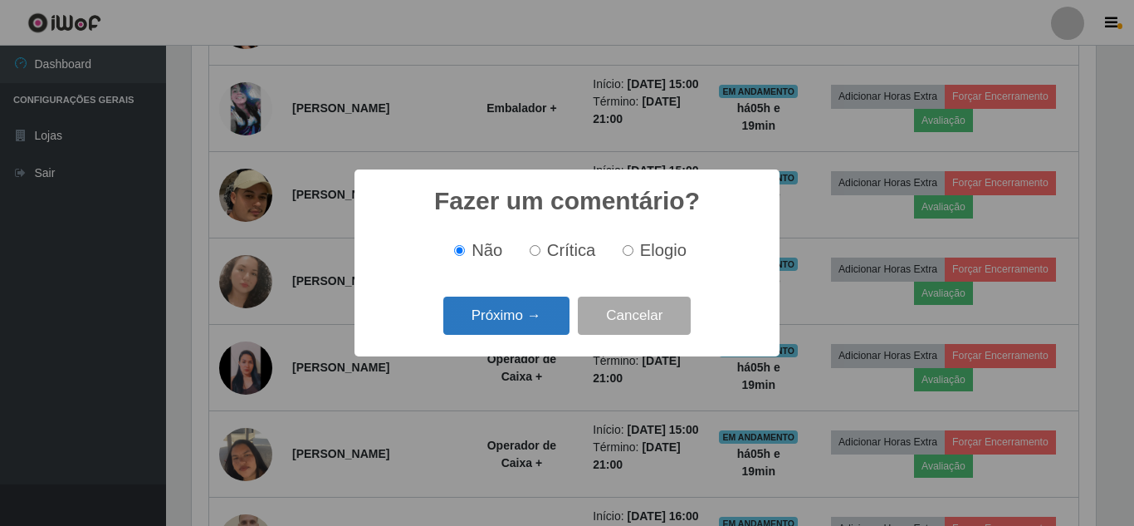
click at [490, 315] on button "Próximo →" at bounding box center [506, 315] width 126 height 39
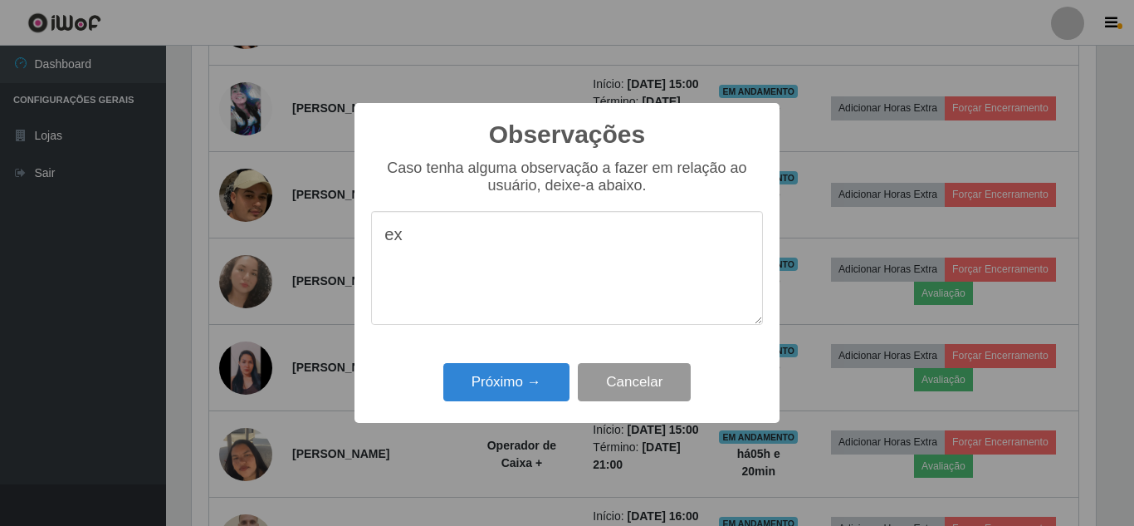
type textarea "e"
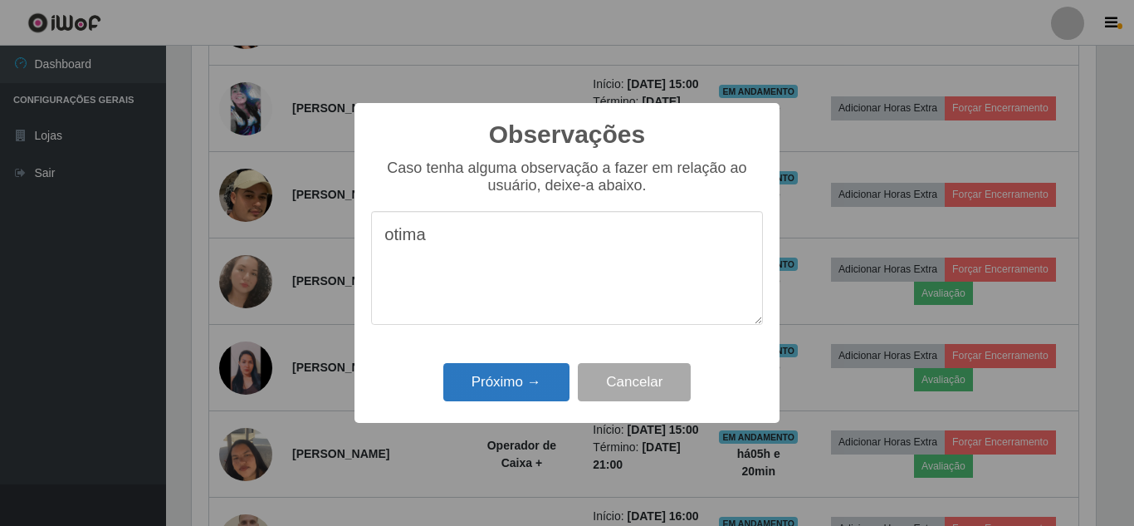
type textarea "otima"
click at [503, 389] on button "Próximo →" at bounding box center [506, 382] width 126 height 39
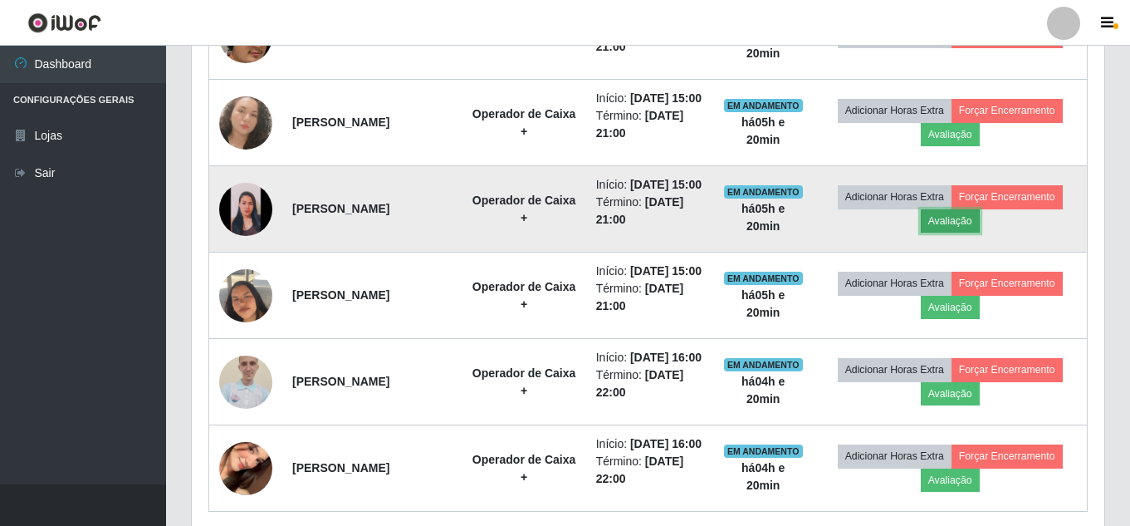
click at [962, 232] on button "Avaliação" at bounding box center [950, 220] width 59 height 23
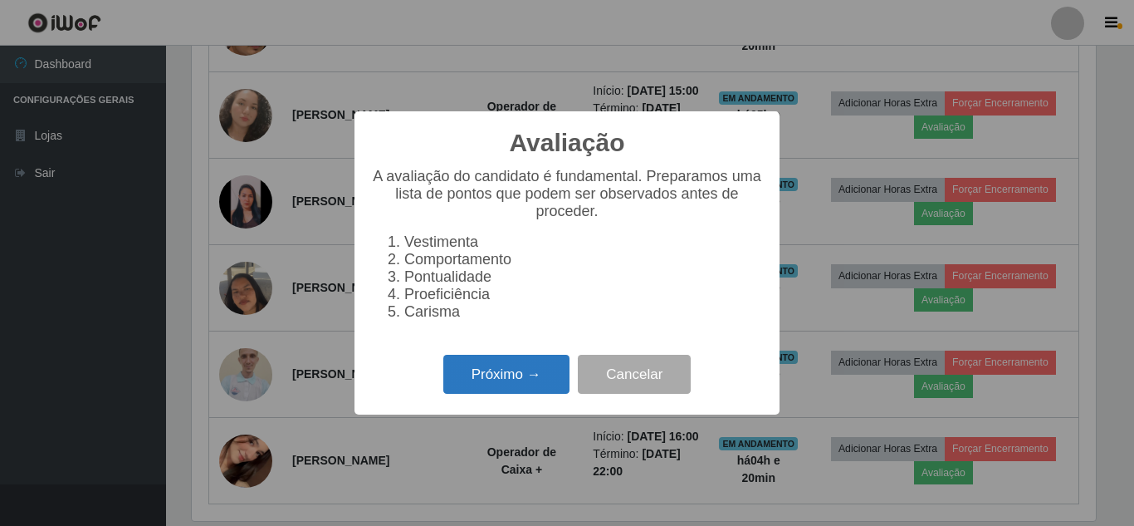
click at [509, 389] on button "Próximo →" at bounding box center [506, 374] width 126 height 39
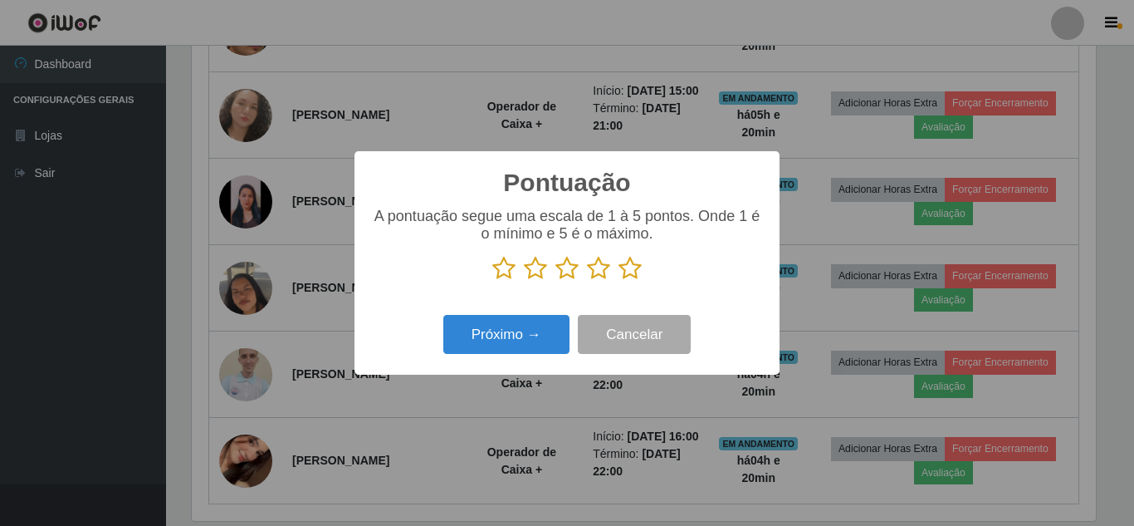
click at [629, 273] on icon at bounding box center [630, 268] width 23 height 25
click at [619, 281] on input "radio" at bounding box center [619, 281] width 0 height 0
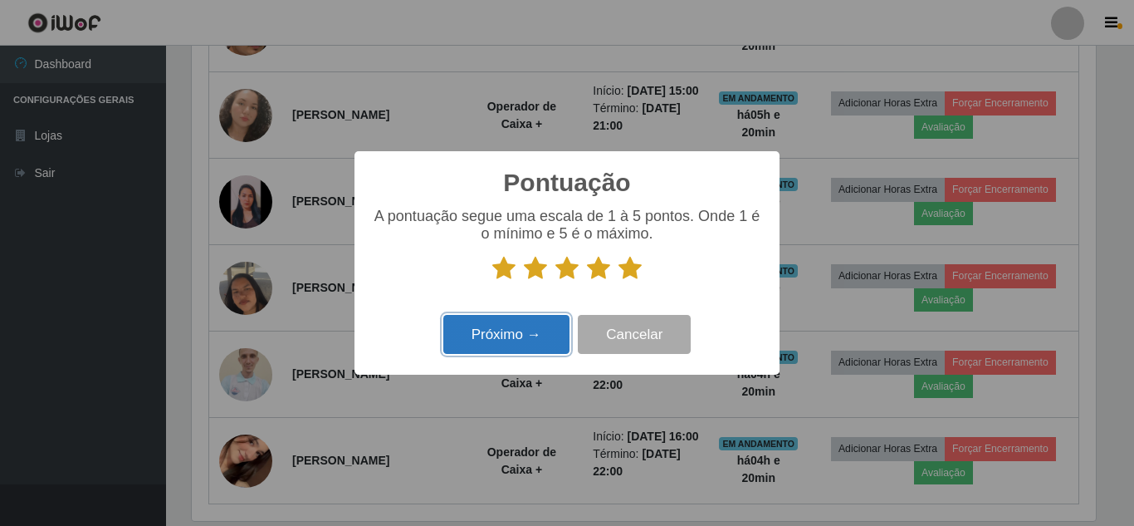
click at [493, 340] on button "Próximo →" at bounding box center [506, 334] width 126 height 39
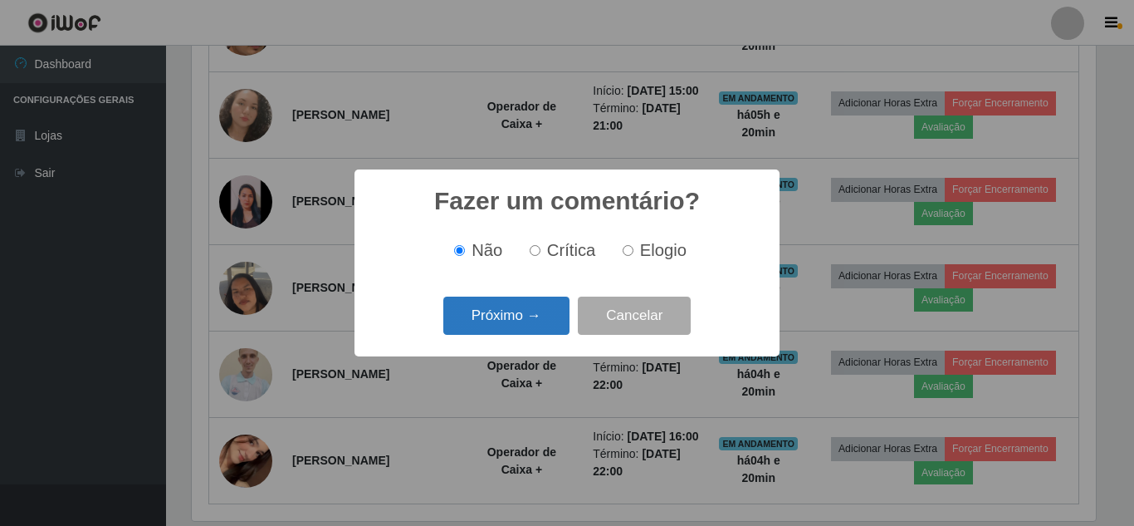
click at [538, 321] on button "Próximo →" at bounding box center [506, 315] width 126 height 39
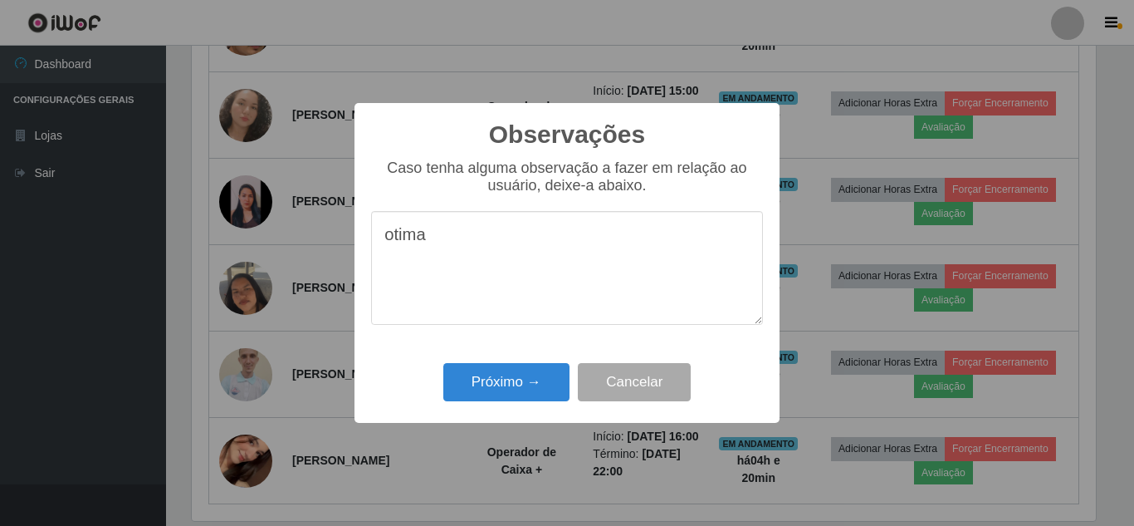
type textarea "otima"
click at [511, 404] on div "Próximo → Cancelar" at bounding box center [567, 381] width 392 height 47
click at [516, 399] on button "Próximo →" at bounding box center [506, 382] width 126 height 39
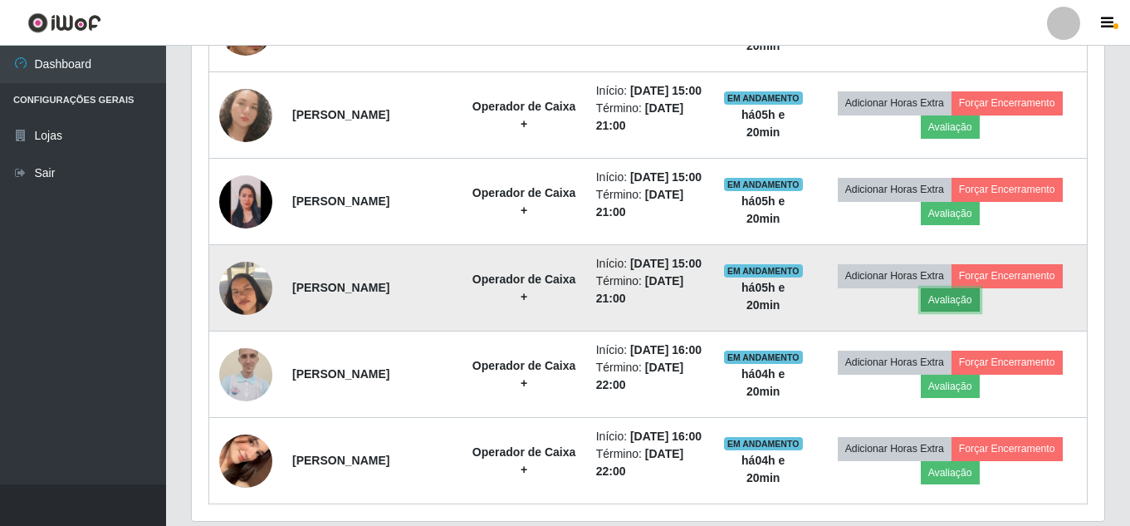
click at [946, 311] on button "Avaliação" at bounding box center [950, 299] width 59 height 23
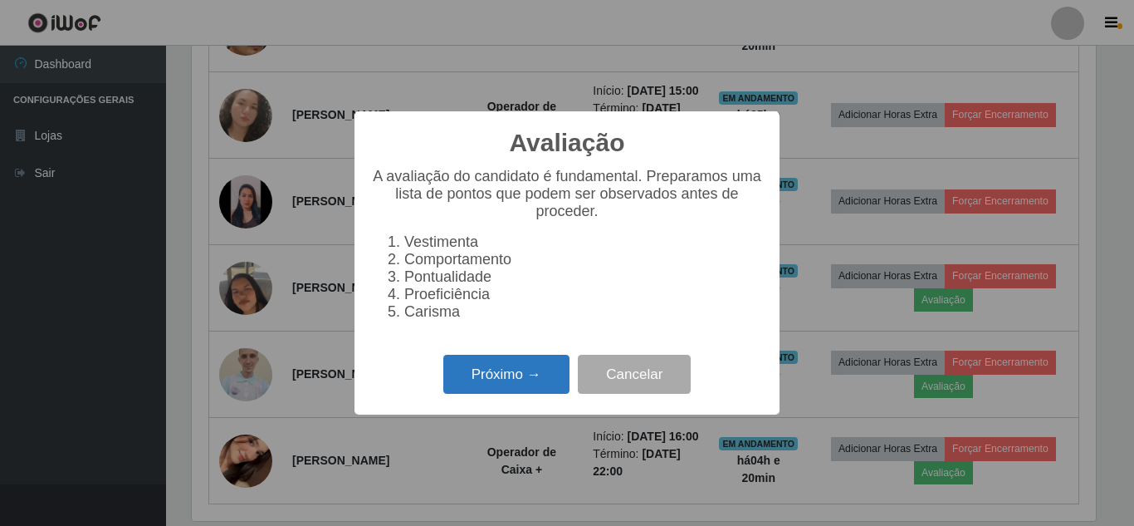
click at [541, 389] on button "Próximo →" at bounding box center [506, 374] width 126 height 39
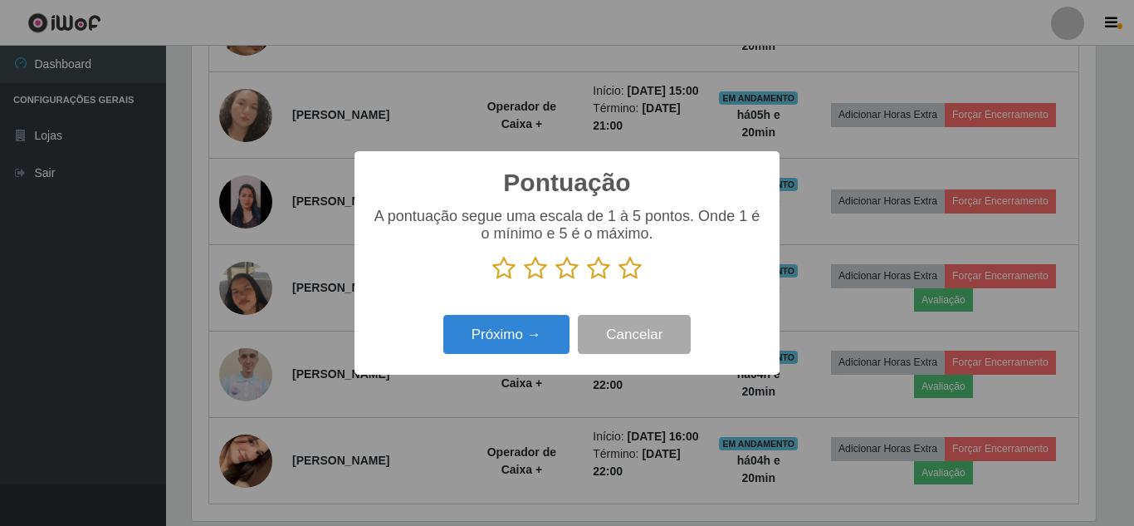
click at [627, 272] on icon at bounding box center [630, 268] width 23 height 25
click at [619, 281] on input "radio" at bounding box center [619, 281] width 0 height 0
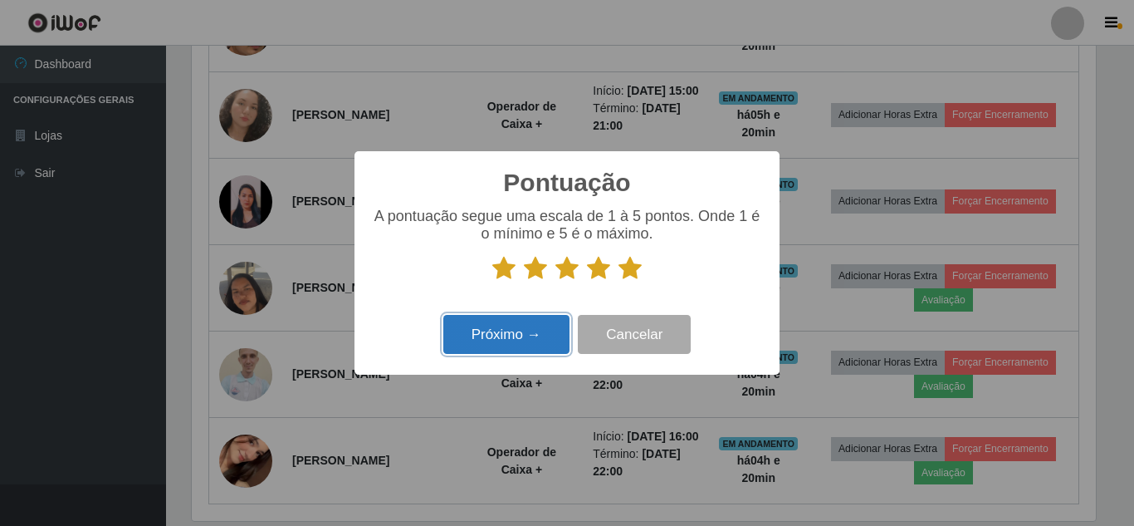
click at [509, 330] on button "Próximo →" at bounding box center [506, 334] width 126 height 39
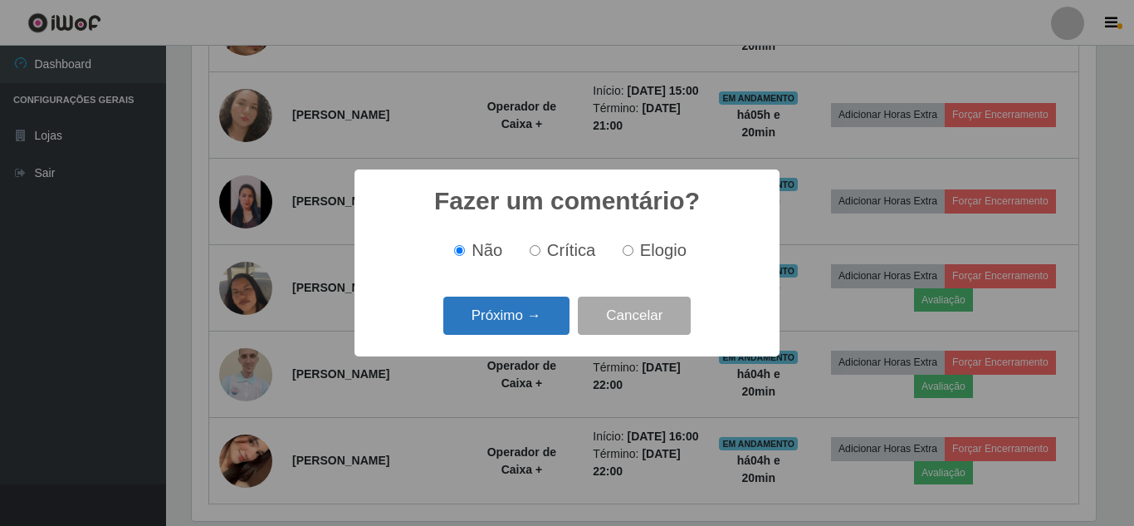
click at [516, 328] on button "Próximo →" at bounding box center [506, 315] width 126 height 39
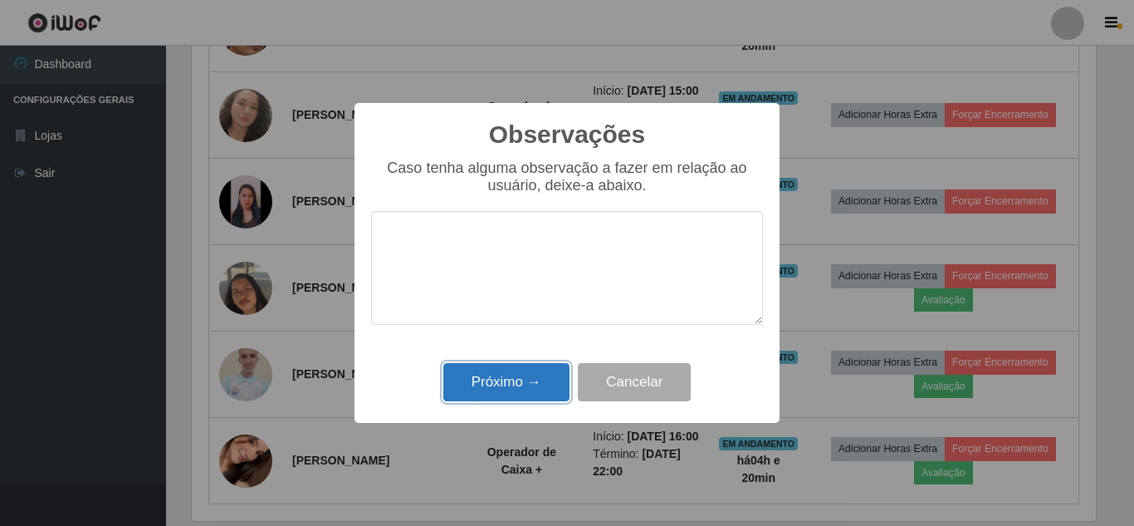
click at [513, 399] on button "Próximo →" at bounding box center [506, 382] width 126 height 39
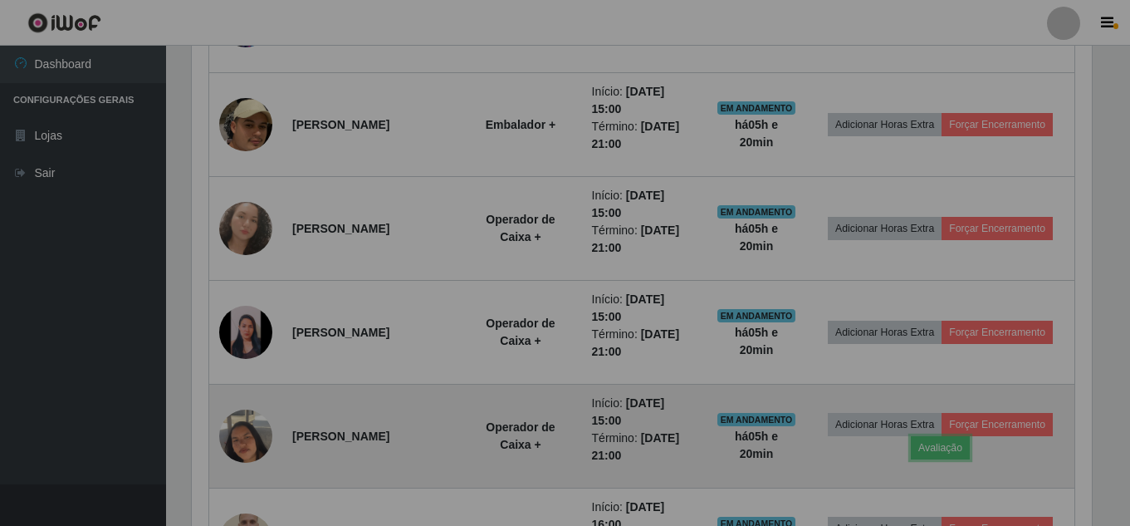
scroll to position [345, 913]
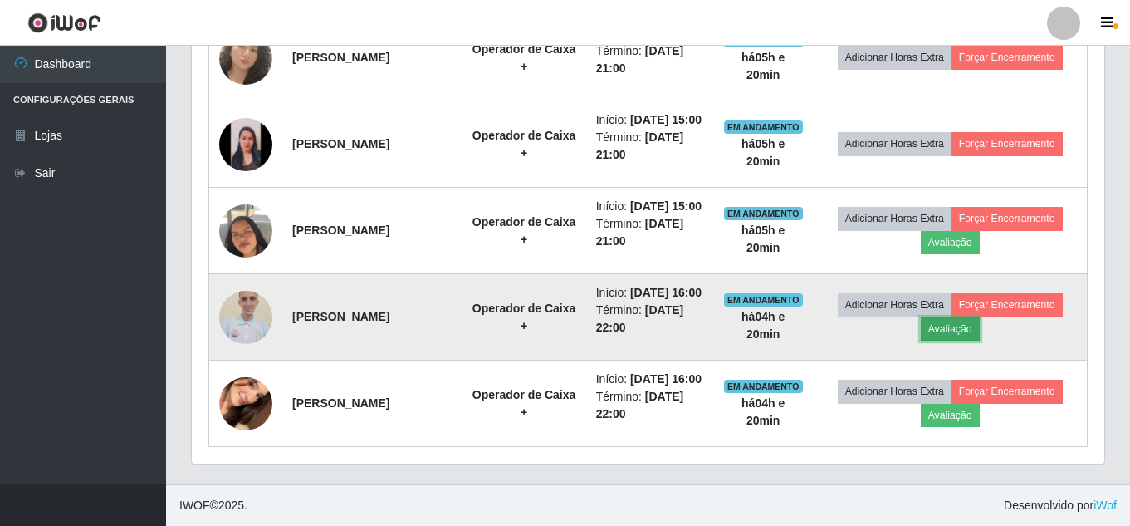
click at [947, 340] on button "Avaliação" at bounding box center [950, 328] width 59 height 23
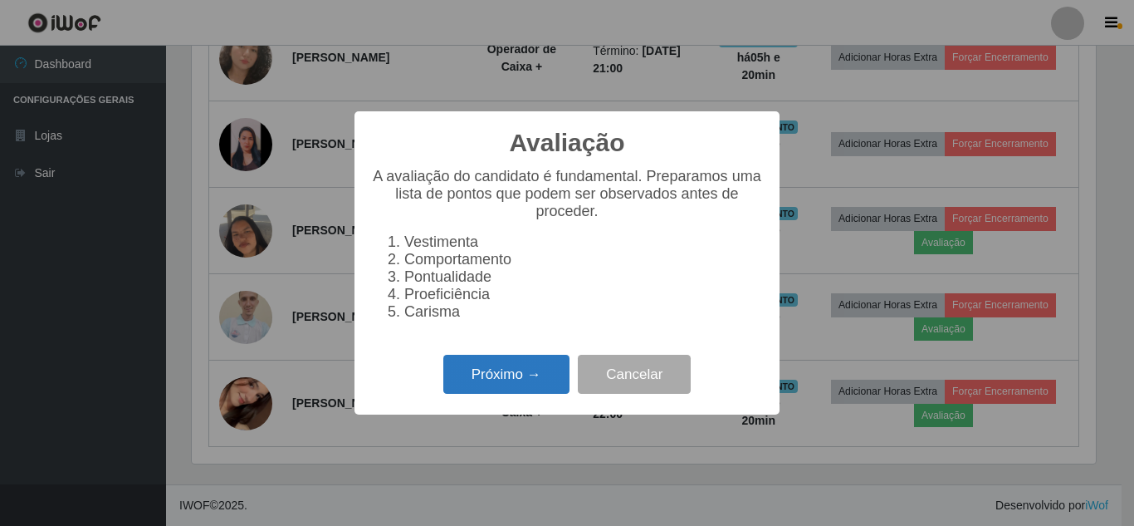
click at [524, 393] on button "Próximo →" at bounding box center [506, 374] width 126 height 39
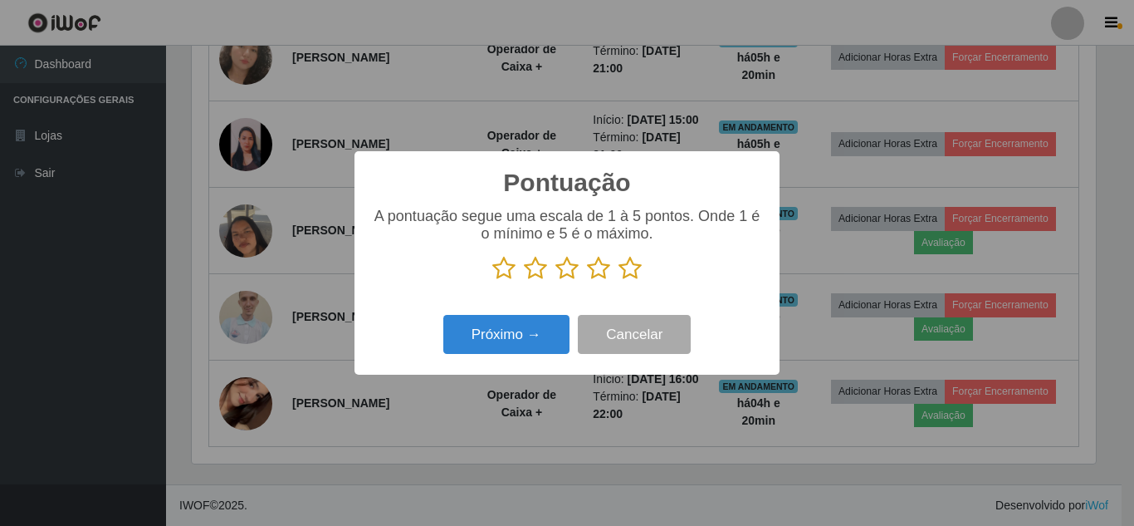
click at [628, 276] on icon at bounding box center [630, 268] width 23 height 25
click at [619, 281] on input "radio" at bounding box center [619, 281] width 0 height 0
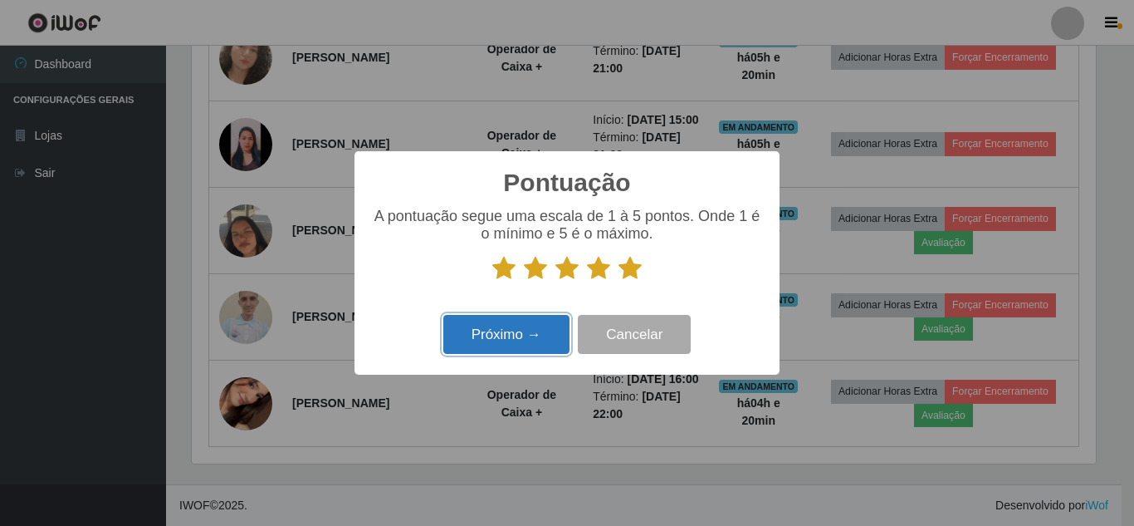
click at [506, 340] on button "Próximo →" at bounding box center [506, 334] width 126 height 39
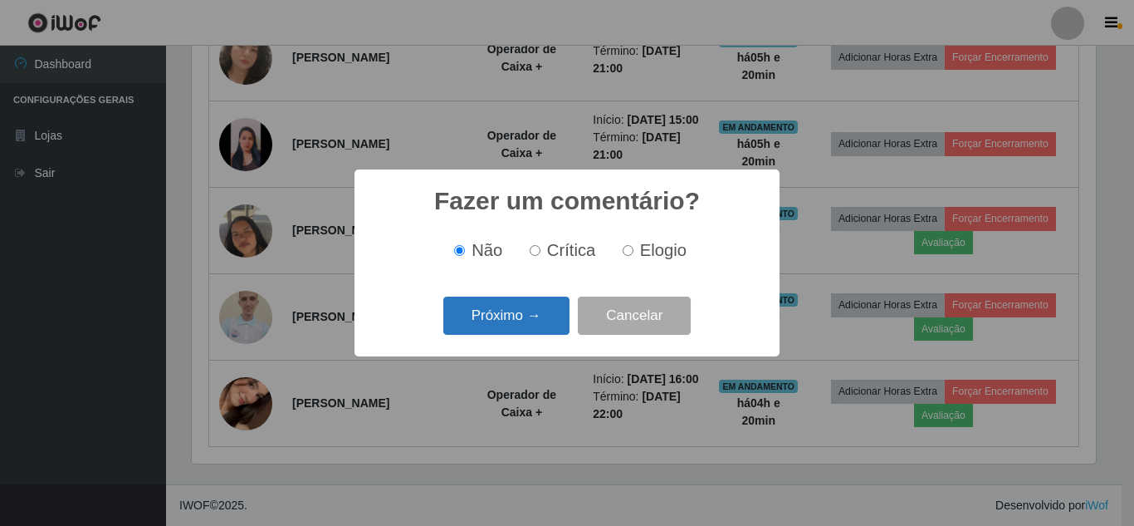
click at [528, 328] on button "Próximo →" at bounding box center [506, 315] width 126 height 39
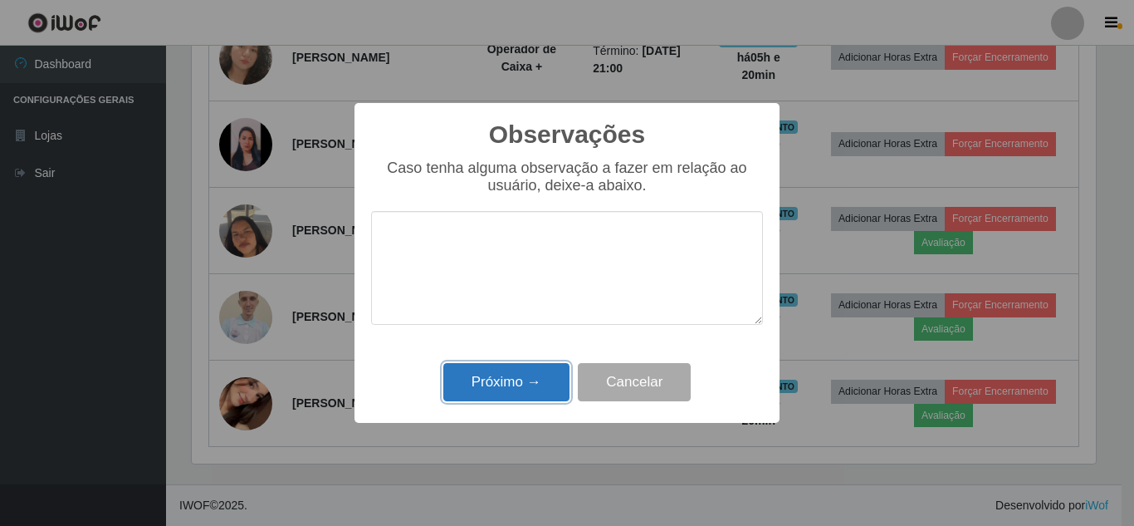
click at [515, 385] on button "Próximo →" at bounding box center [506, 382] width 126 height 39
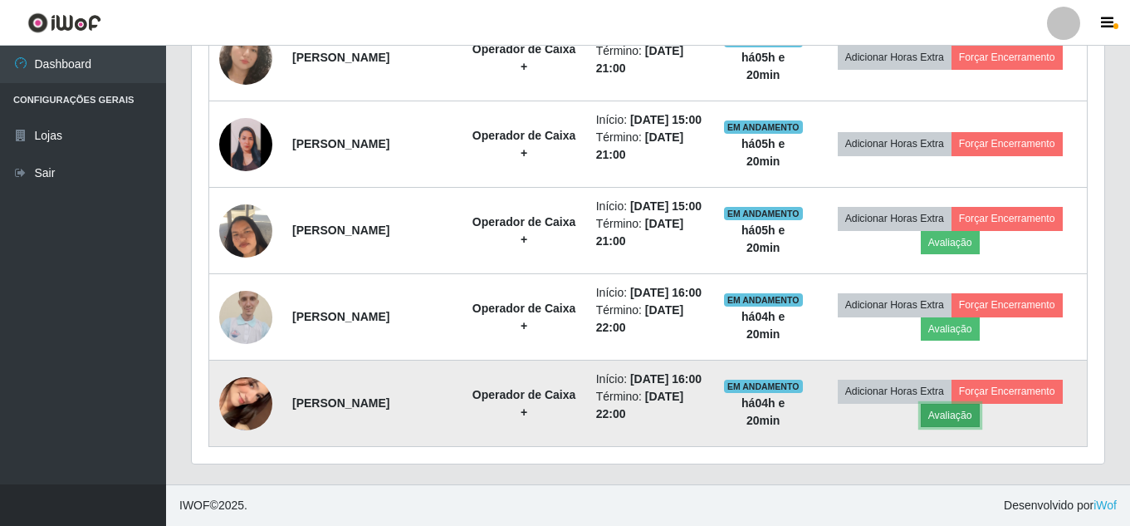
click at [952, 427] on button "Avaliação" at bounding box center [950, 415] width 59 height 23
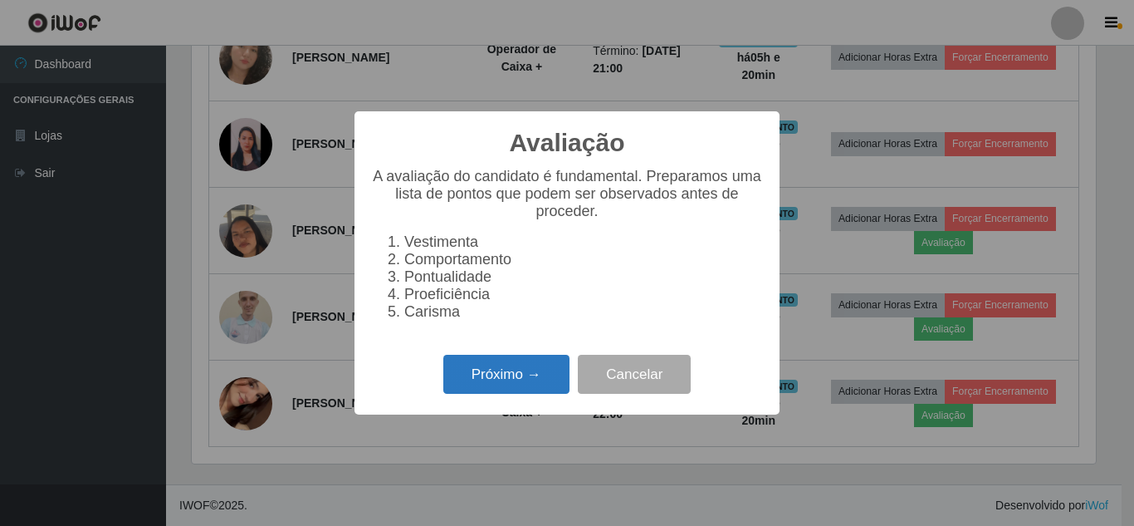
click at [510, 376] on button "Próximo →" at bounding box center [506, 374] width 126 height 39
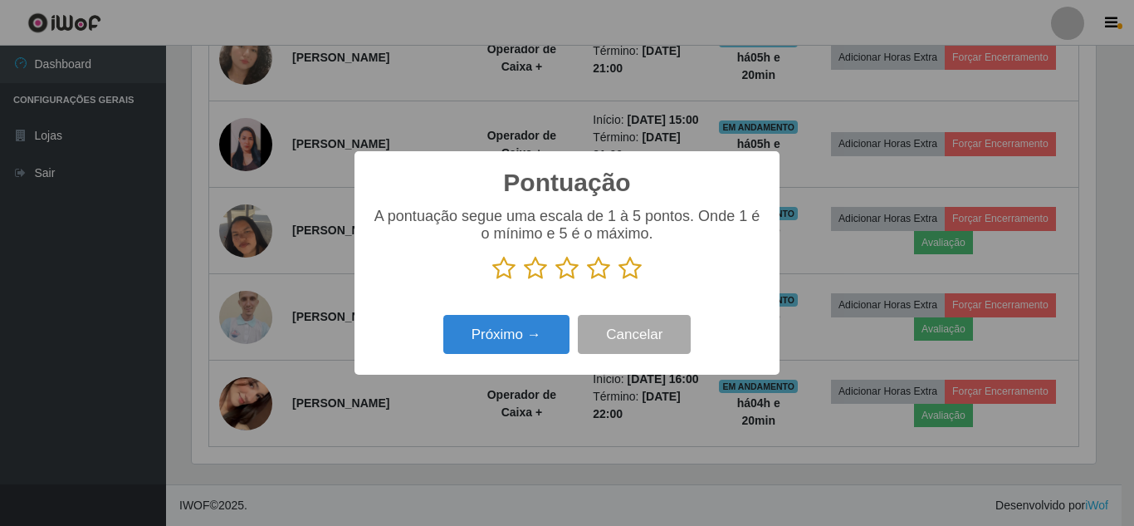
click at [633, 272] on icon at bounding box center [630, 268] width 23 height 25
click at [619, 281] on input "radio" at bounding box center [619, 281] width 0 height 0
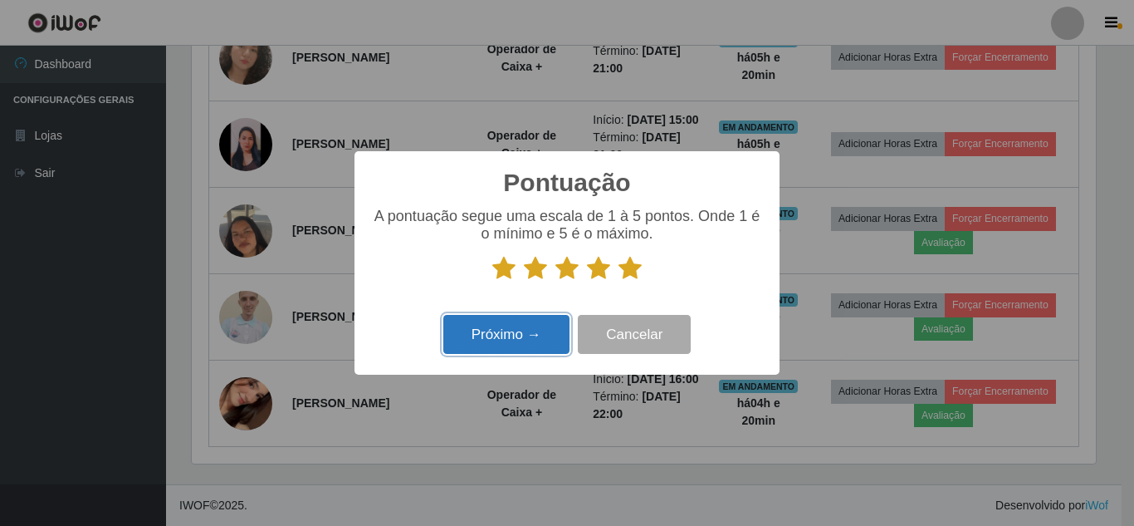
click at [526, 336] on button "Próximo →" at bounding box center [506, 334] width 126 height 39
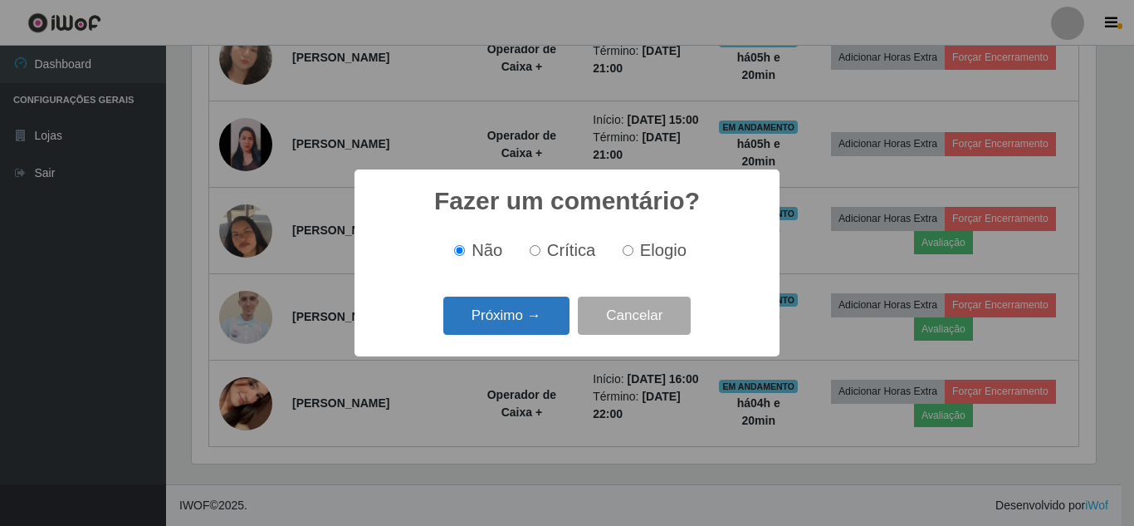
click at [528, 333] on button "Próximo →" at bounding box center [506, 315] width 126 height 39
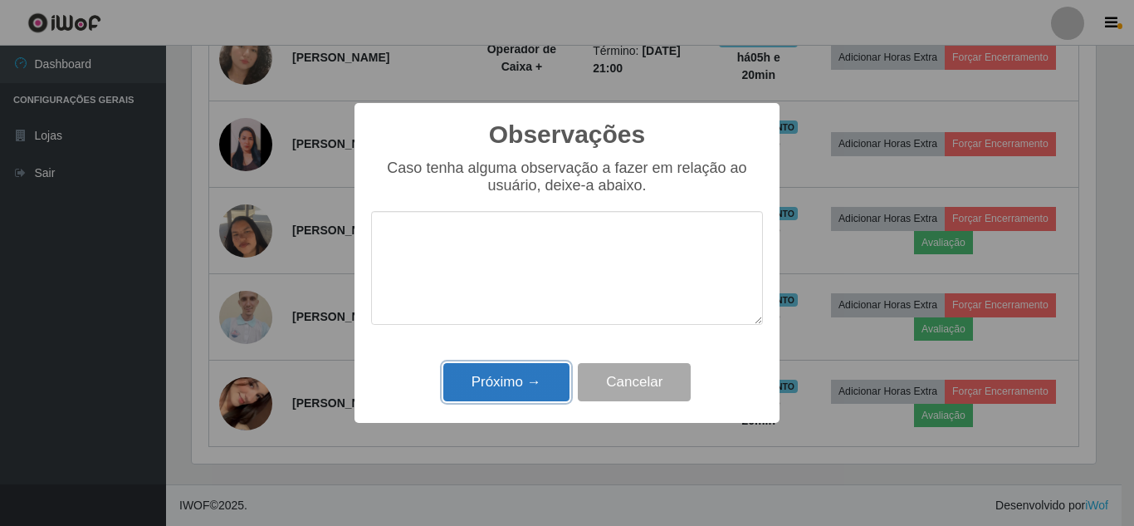
click at [526, 384] on button "Próximo →" at bounding box center [506, 382] width 126 height 39
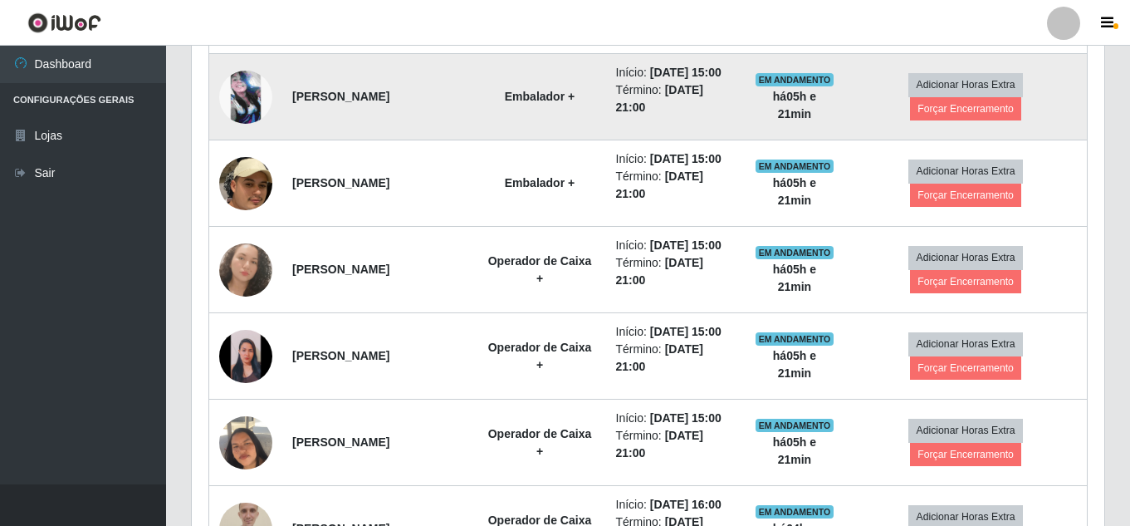
scroll to position [1065, 0]
